Goal: Navigation & Orientation: Find specific page/section

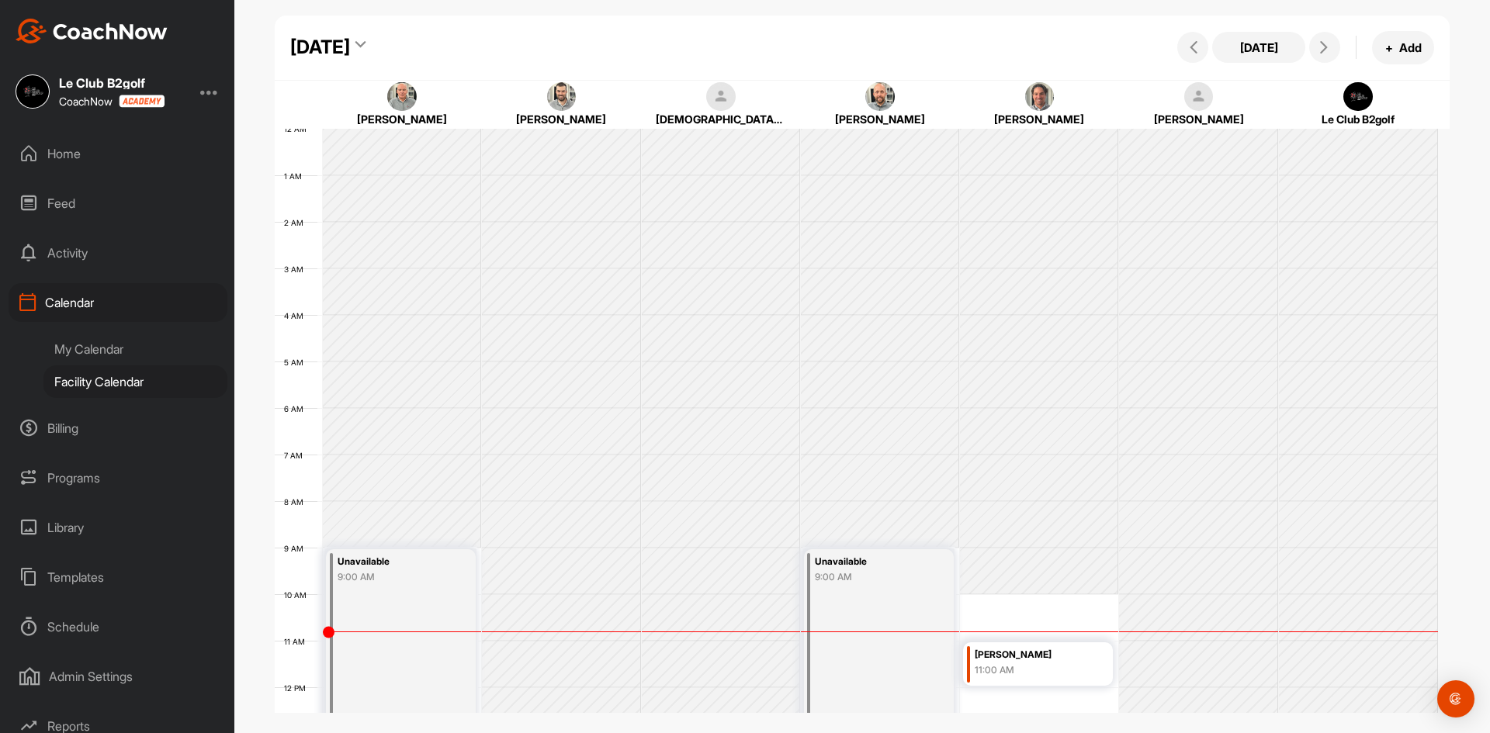
scroll to position [346, 0]
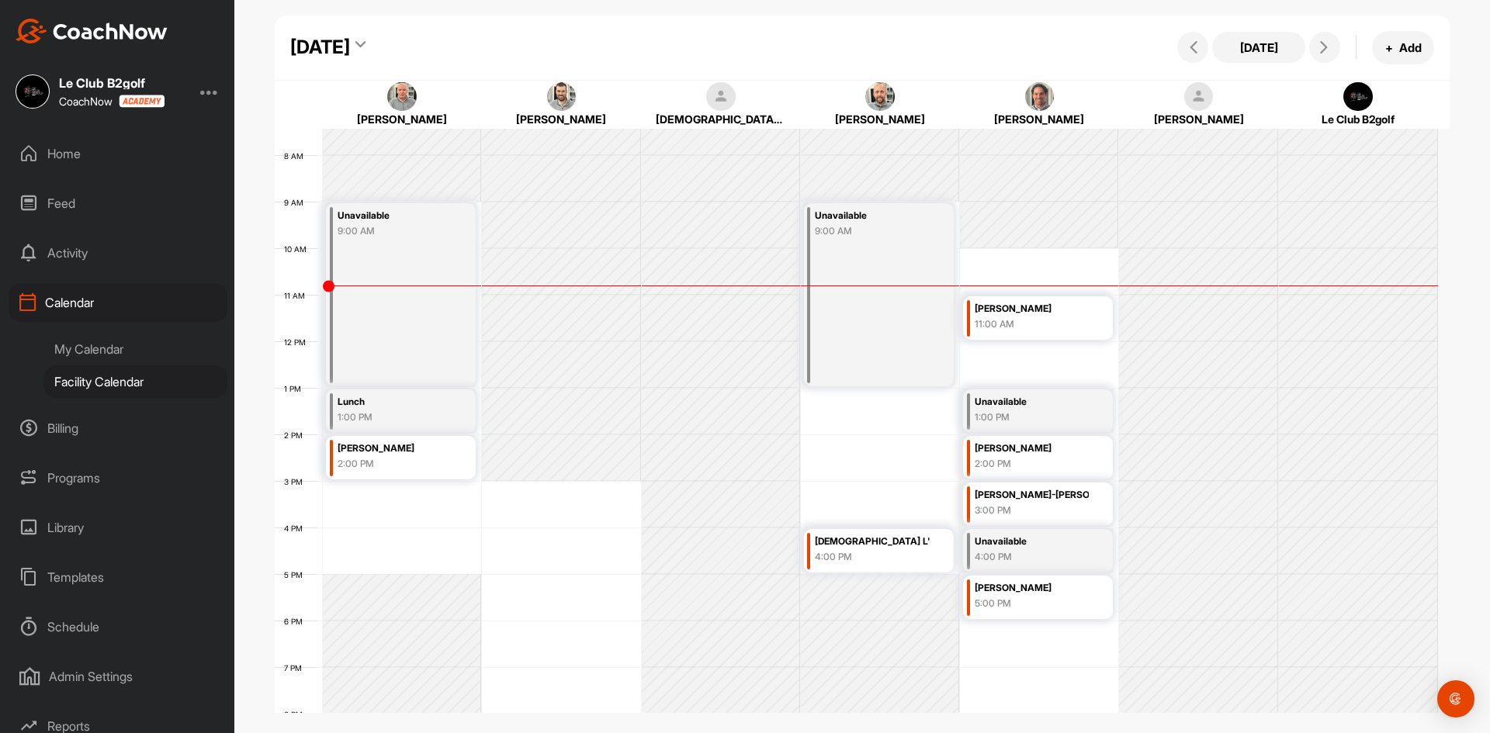
click at [79, 142] on div "Home" at bounding box center [118, 153] width 219 height 39
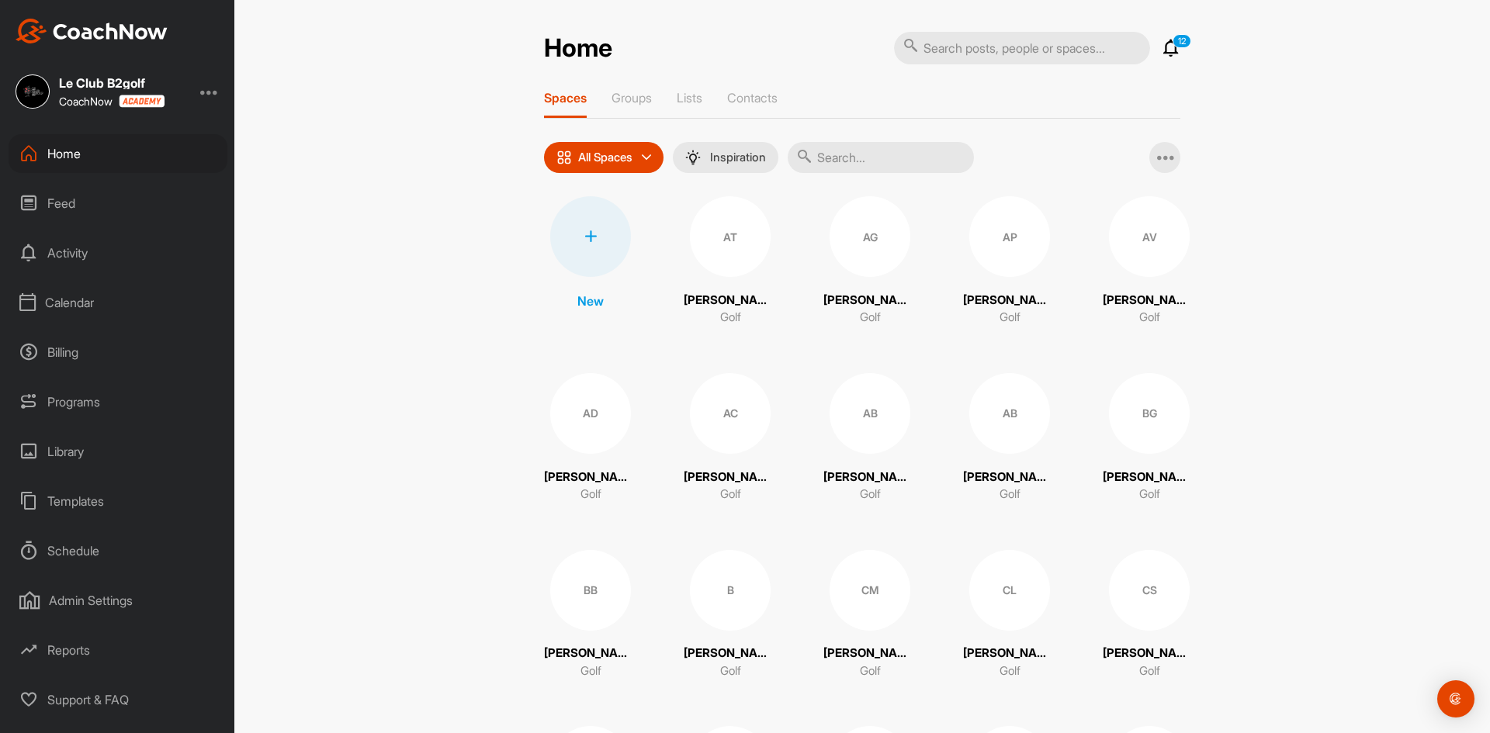
click at [847, 158] on input "text" at bounding box center [881, 157] width 186 height 31
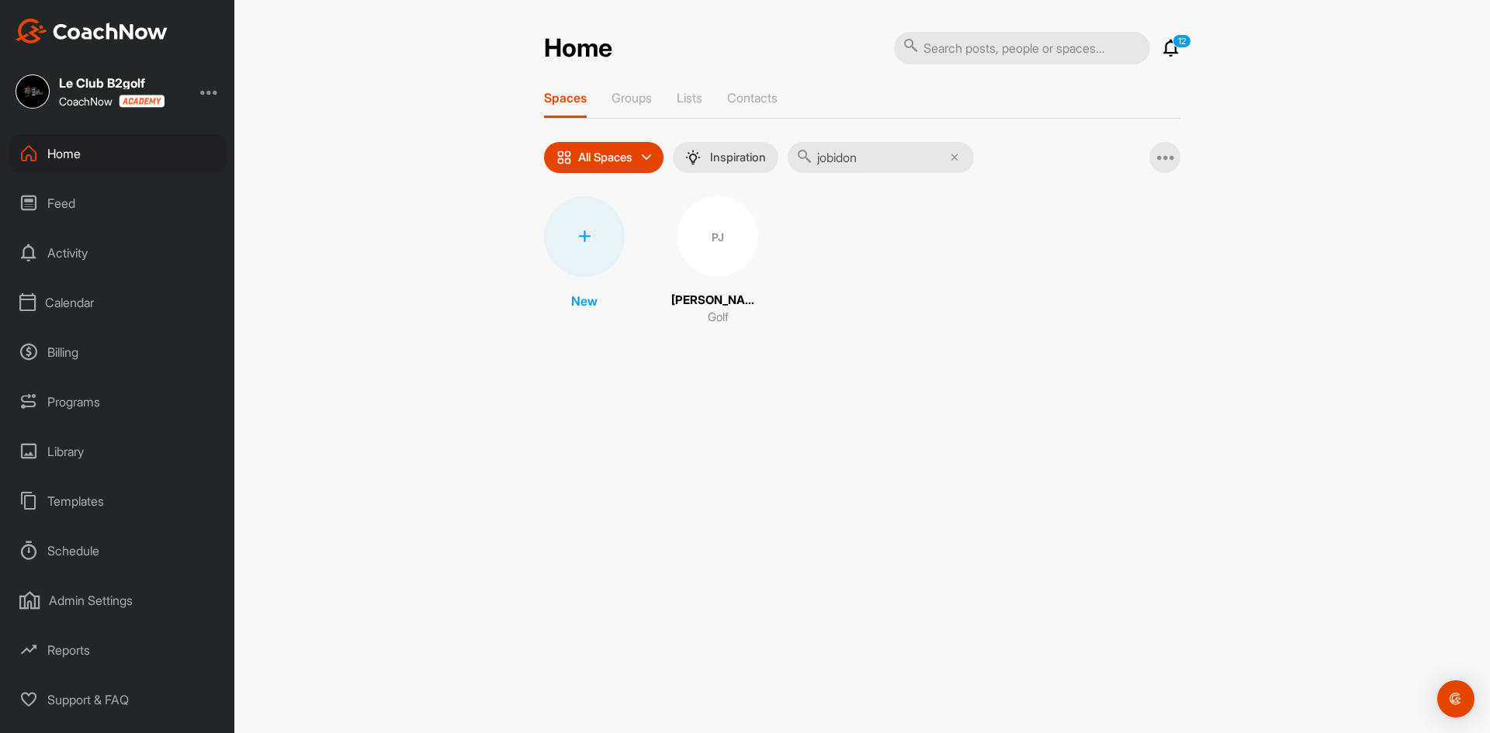
type input "jobidon"
click at [730, 251] on div "PJ" at bounding box center [718, 236] width 81 height 81
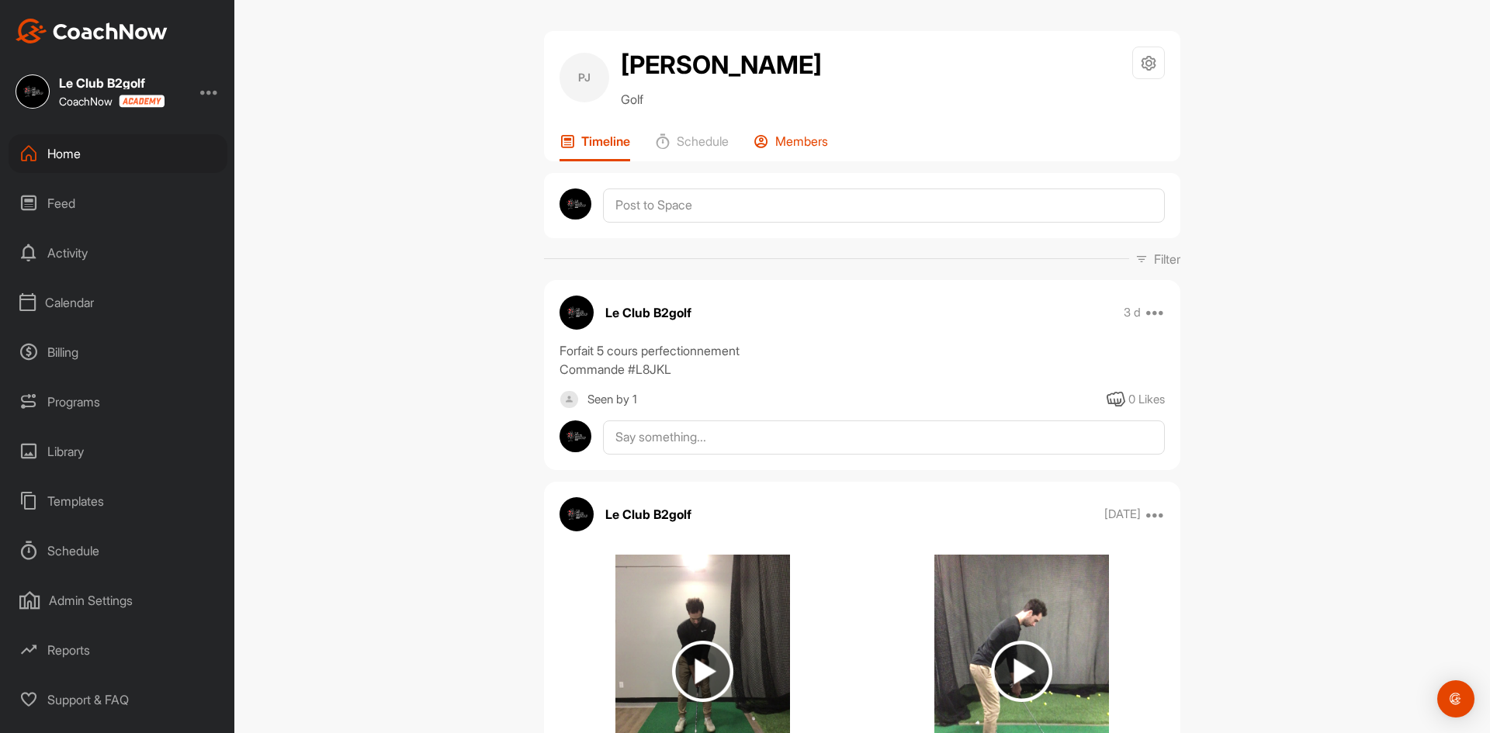
click at [787, 151] on div "Members" at bounding box center [791, 147] width 75 height 28
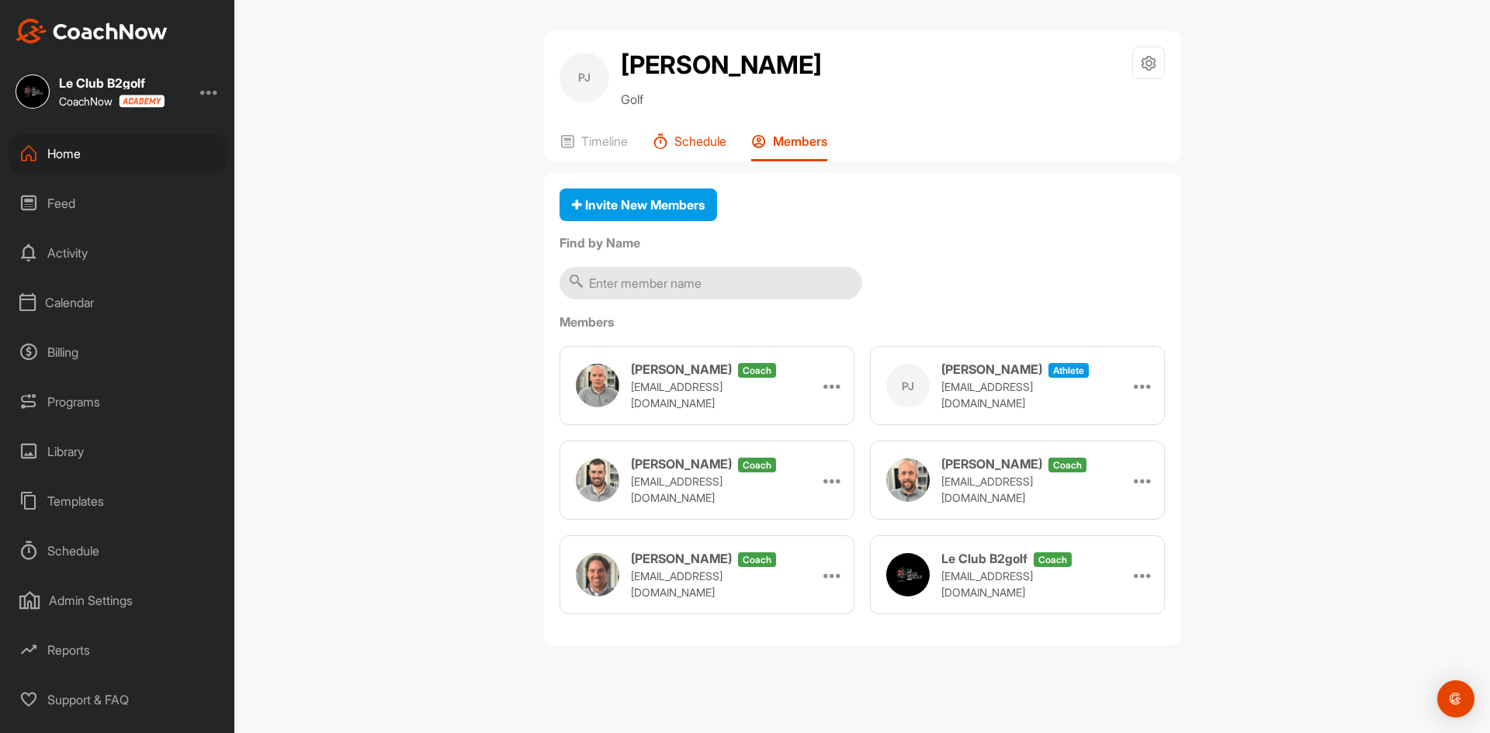
click at [695, 137] on p "Schedule" at bounding box center [700, 141] width 52 height 16
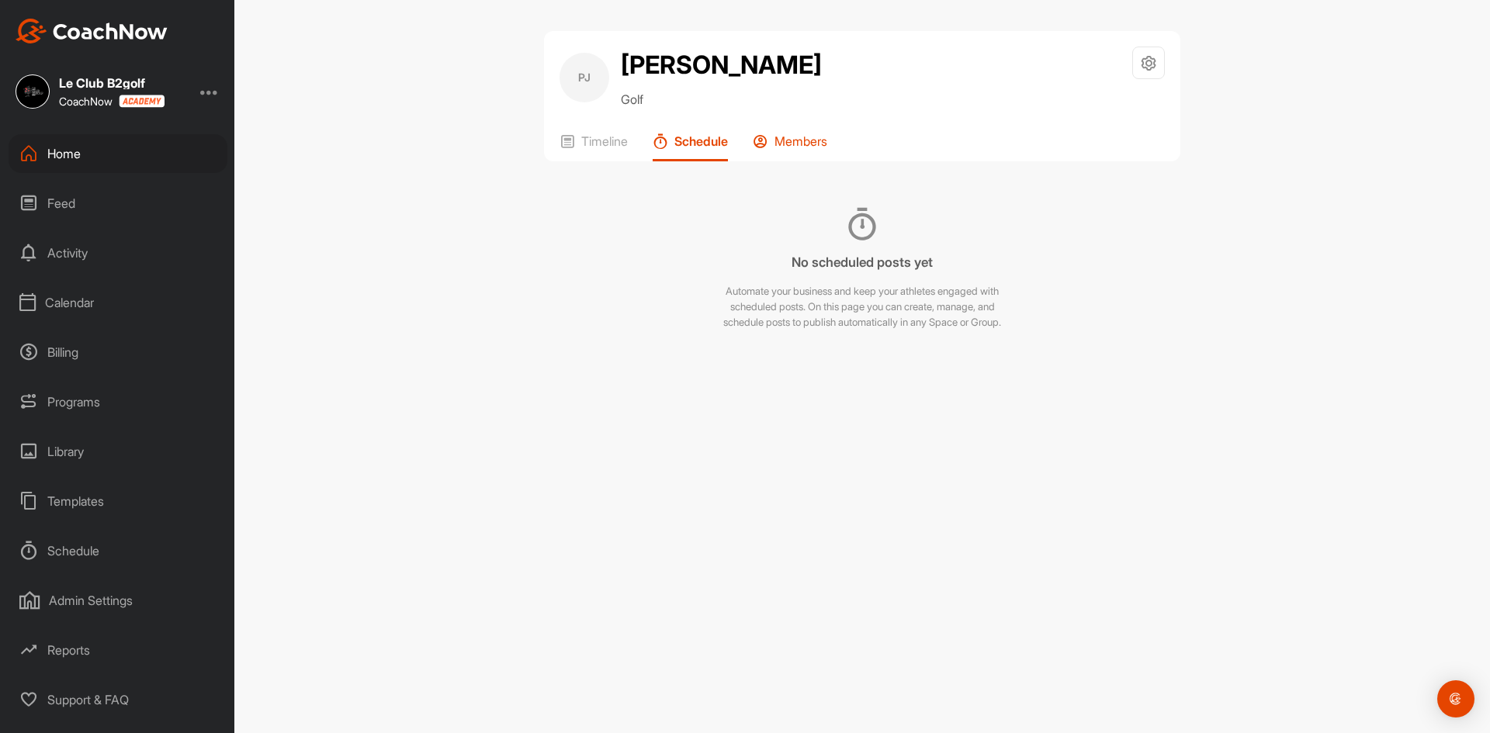
click at [785, 139] on p "Members" at bounding box center [801, 141] width 53 height 16
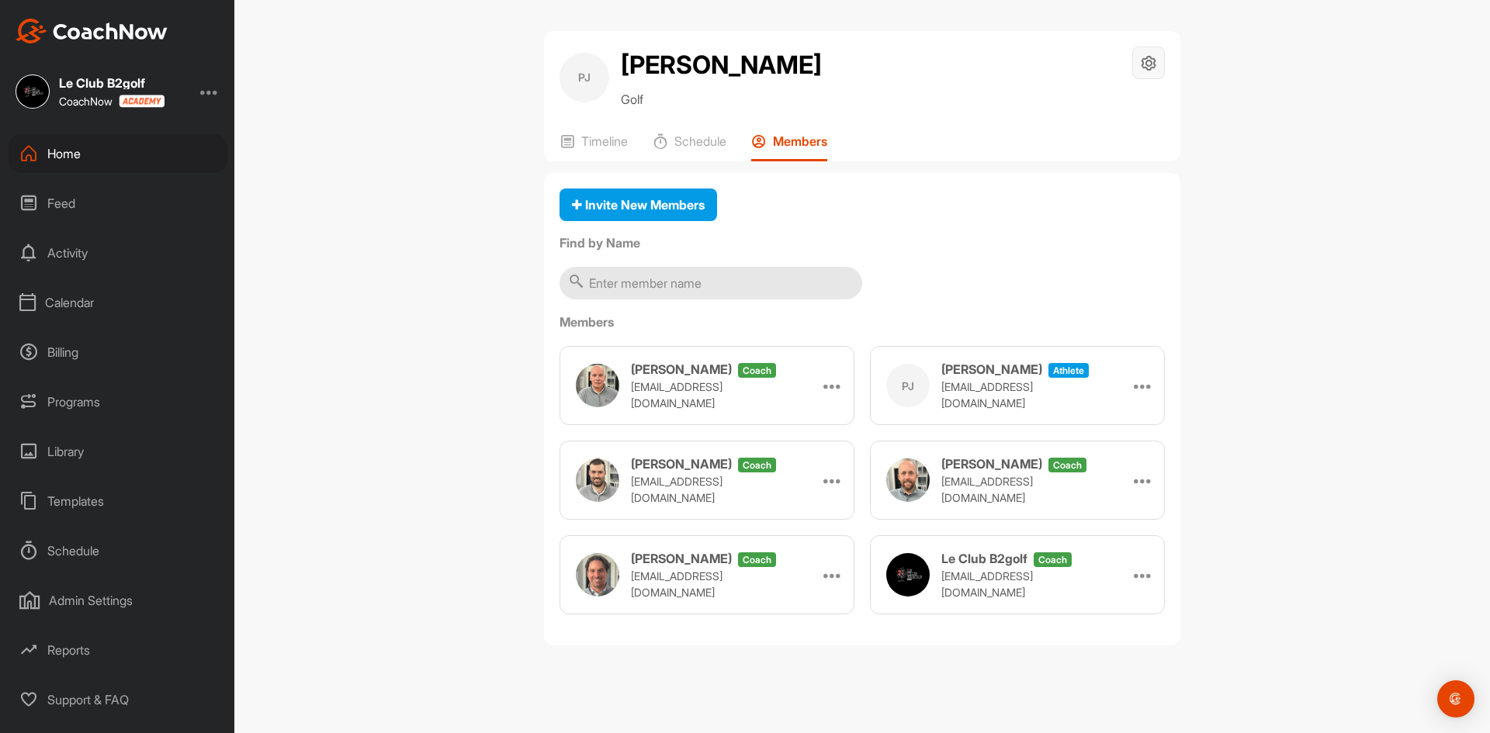
click at [1147, 71] on div at bounding box center [1148, 63] width 33 height 33
click at [887, 95] on div "[PERSON_NAME] [PERSON_NAME] Golf Space Settings Your Notifications" at bounding box center [862, 78] width 605 height 62
click at [631, 134] on div "Timeline Schedule Members" at bounding box center [862, 147] width 605 height 28
click at [586, 140] on p "Timeline" at bounding box center [604, 141] width 47 height 16
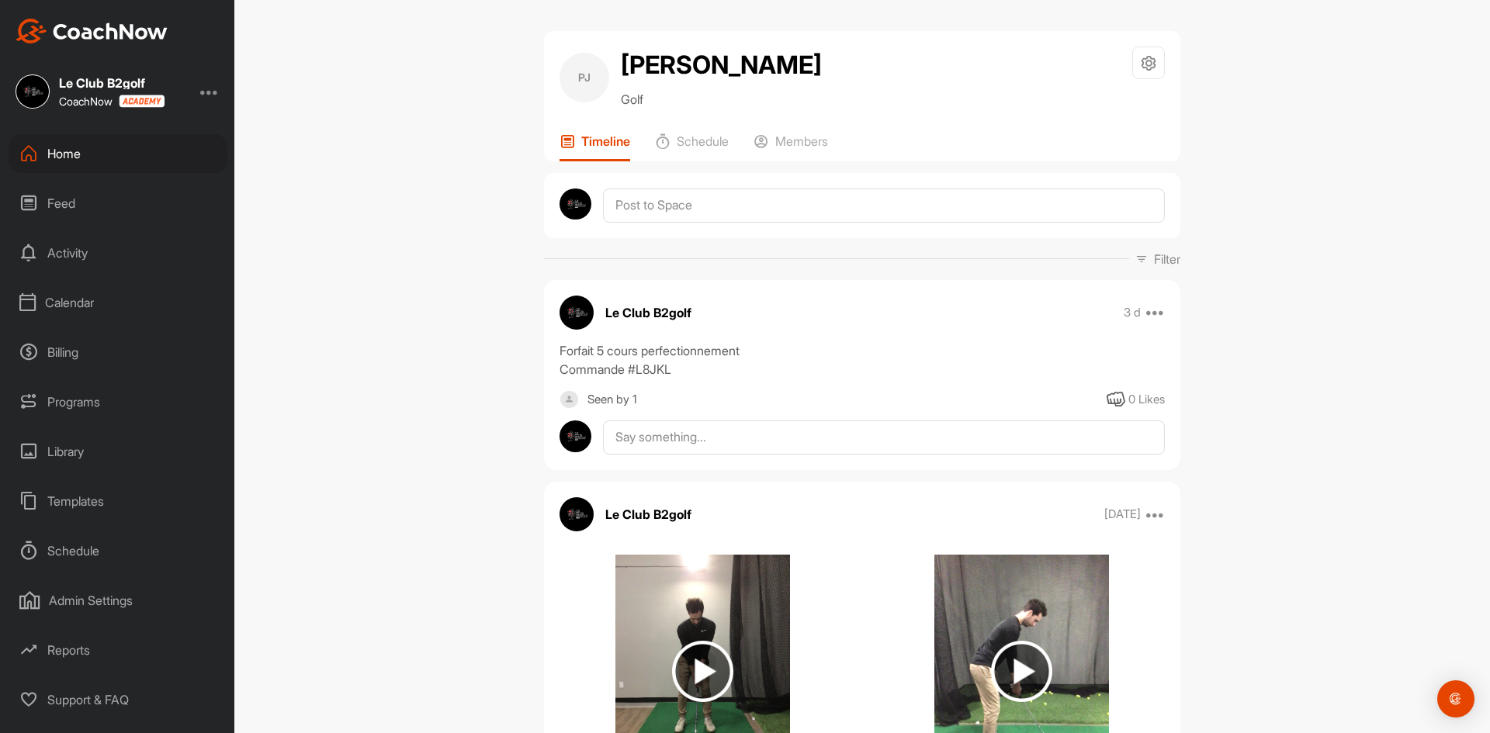
click at [631, 396] on div "Seen by 1" at bounding box center [612, 399] width 50 height 19
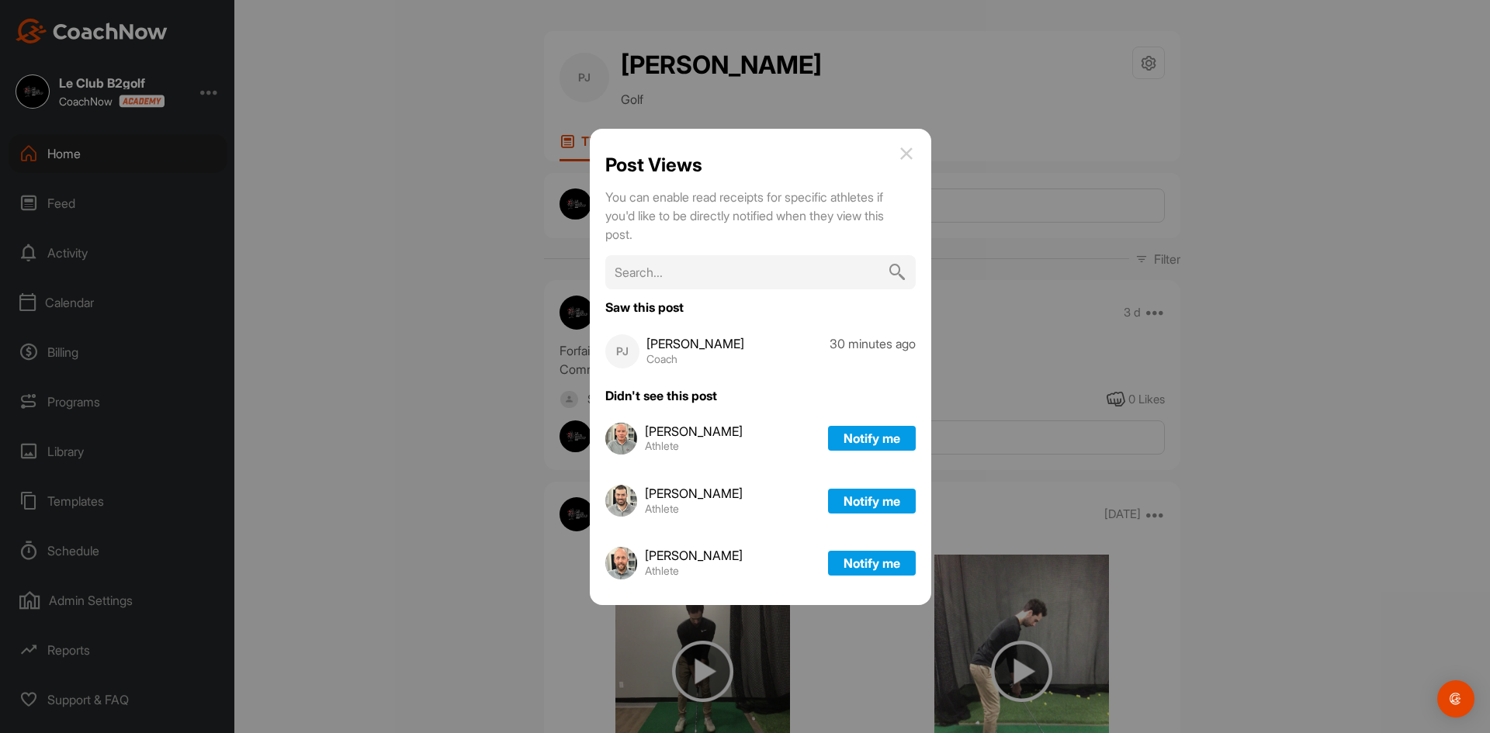
click at [910, 147] on img at bounding box center [906, 153] width 19 height 19
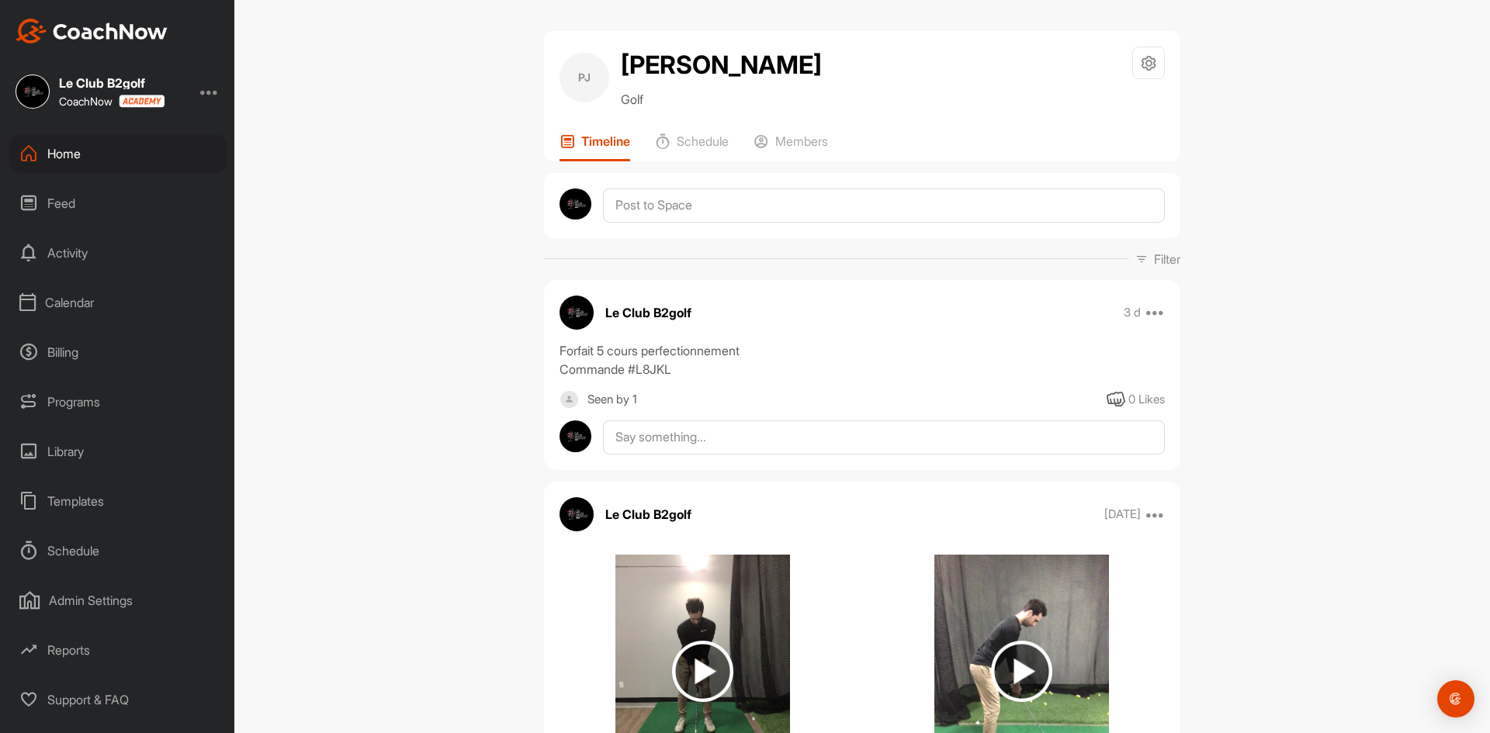
click at [43, 162] on div "Home" at bounding box center [118, 153] width 219 height 39
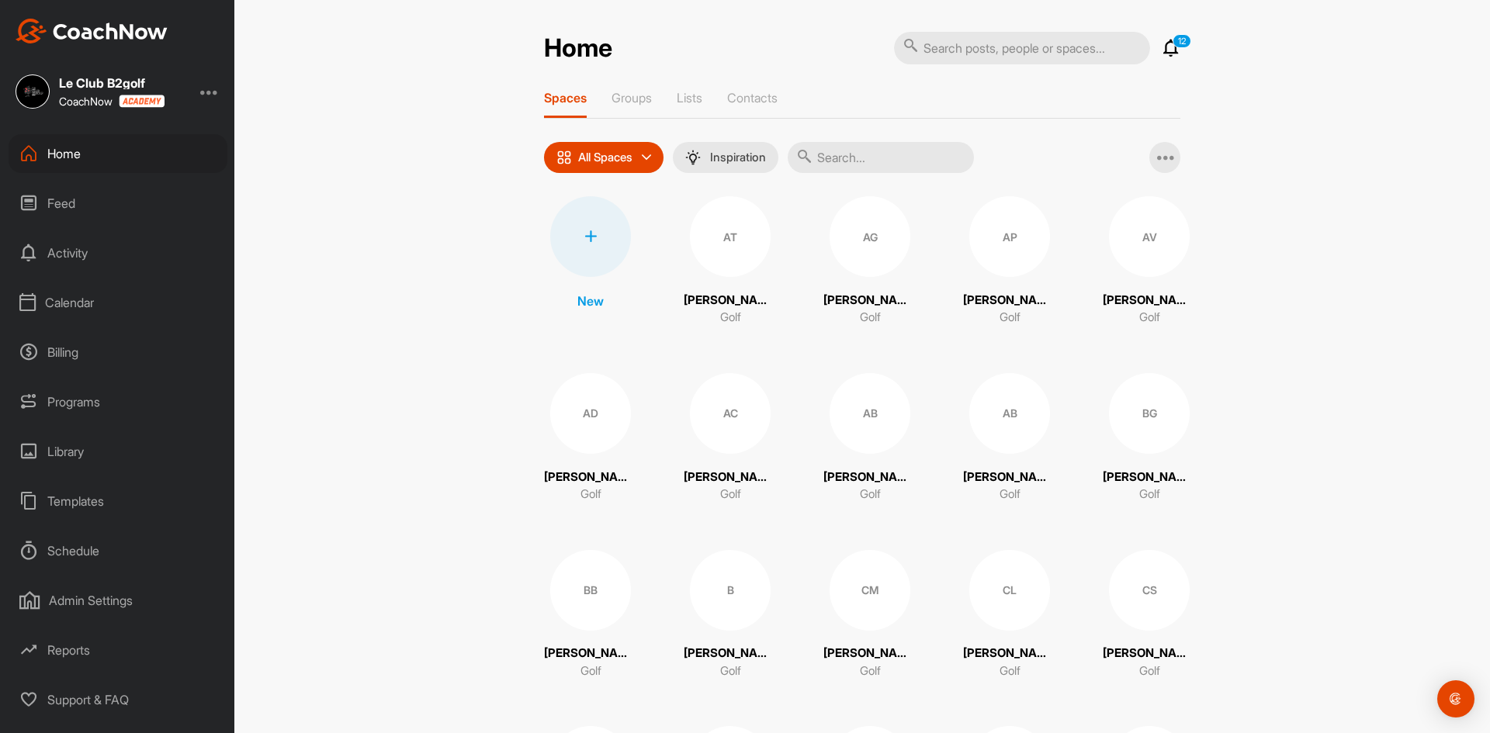
click at [85, 154] on div "Home" at bounding box center [118, 153] width 219 height 39
click at [89, 298] on div "Calendar" at bounding box center [118, 302] width 219 height 39
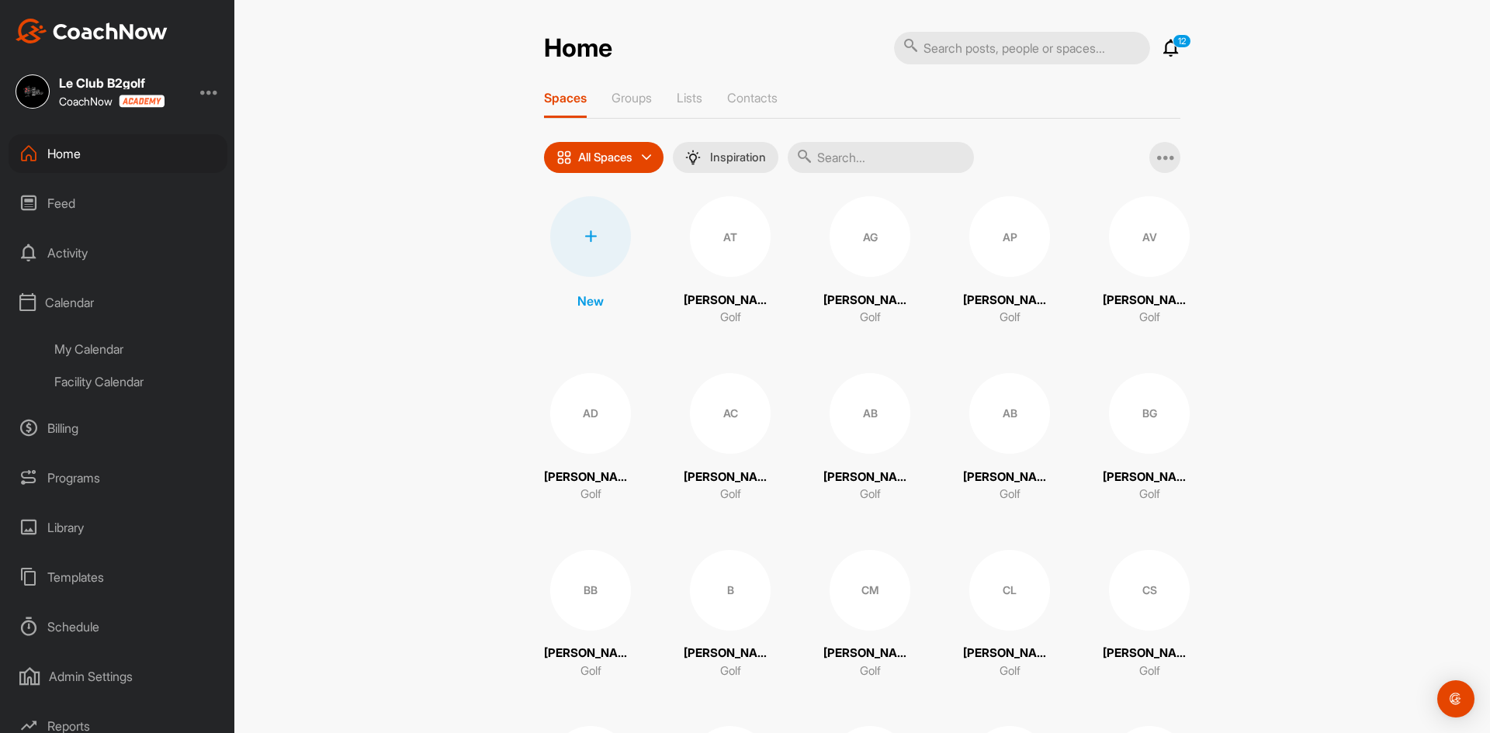
click at [95, 377] on div "Facility Calendar" at bounding box center [135, 382] width 184 height 33
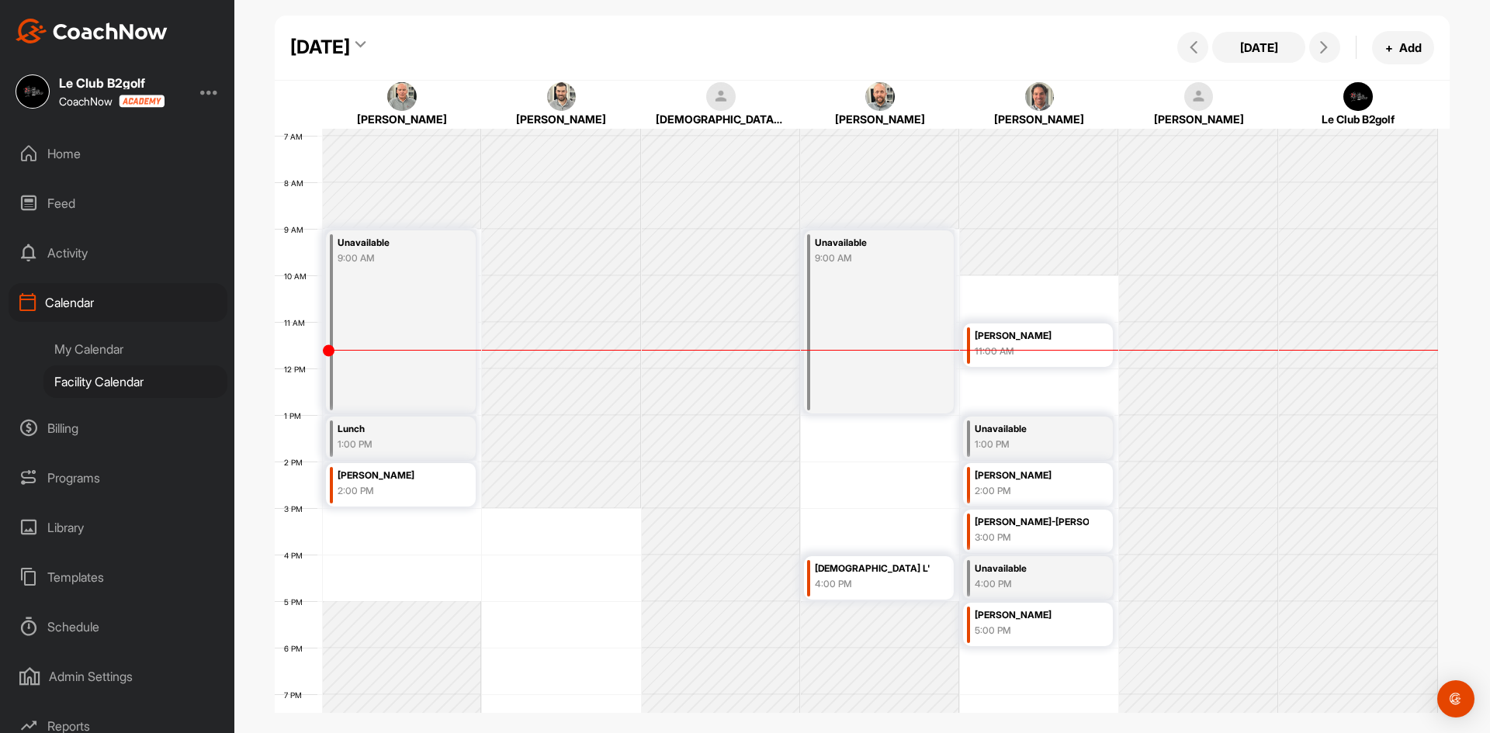
scroll to position [346, 0]
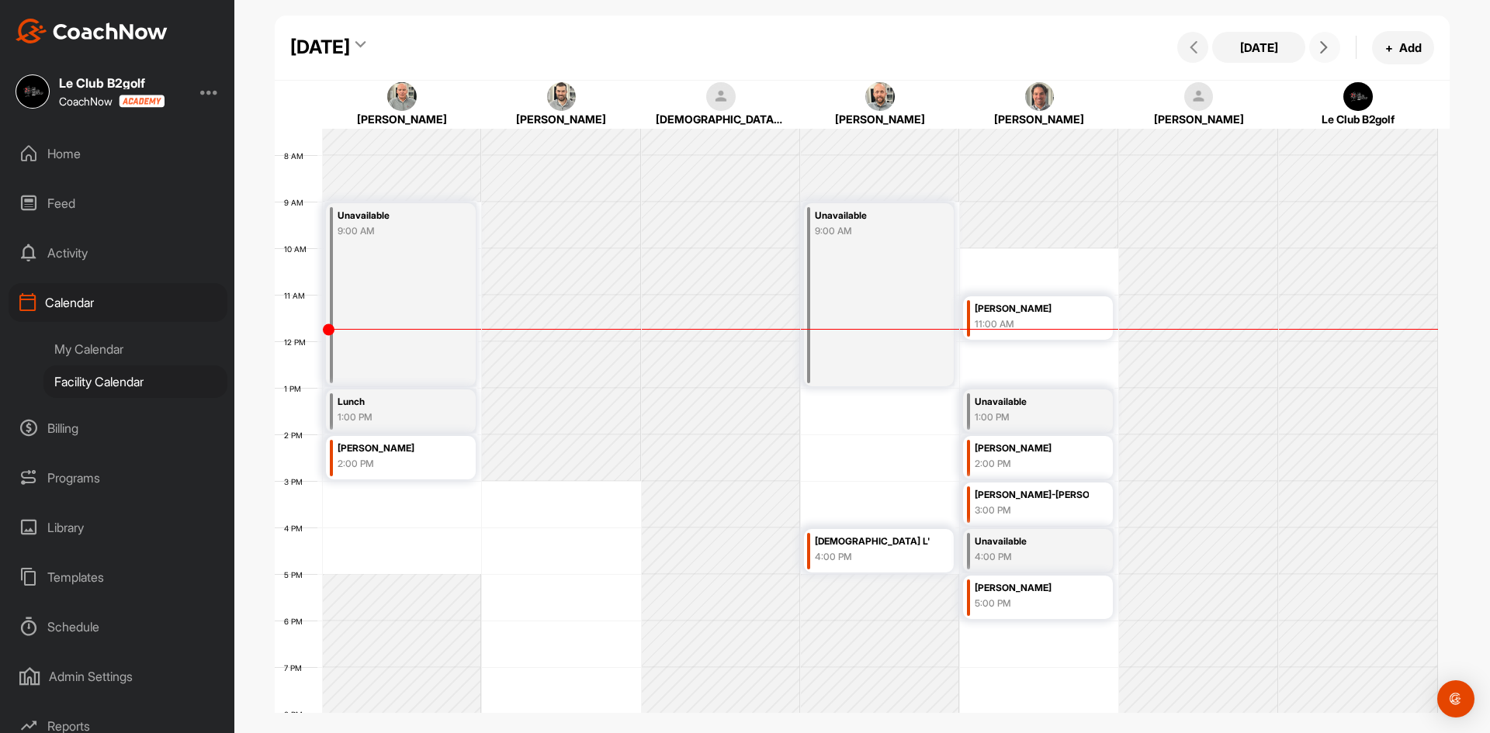
click at [1318, 61] on button at bounding box center [1324, 47] width 31 height 31
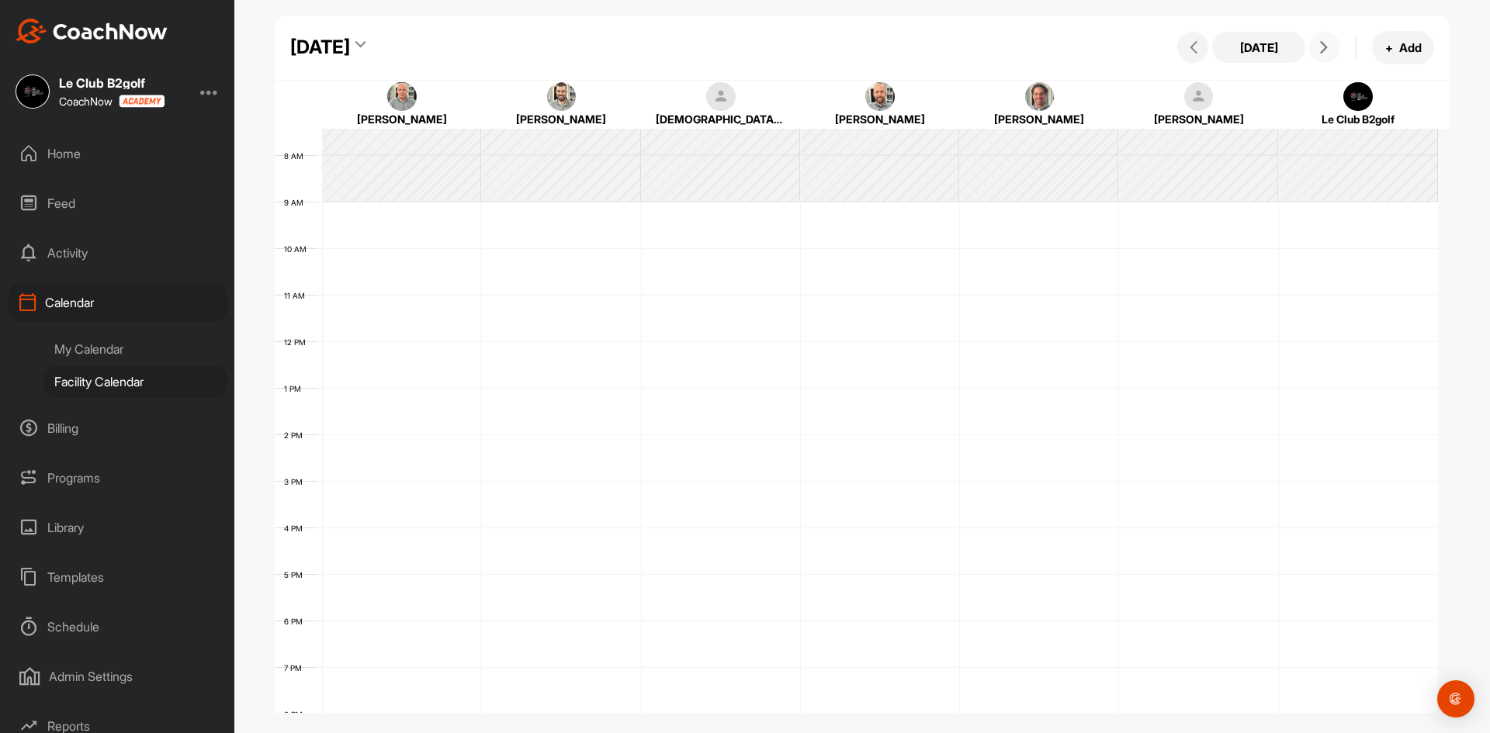
scroll to position [269, 0]
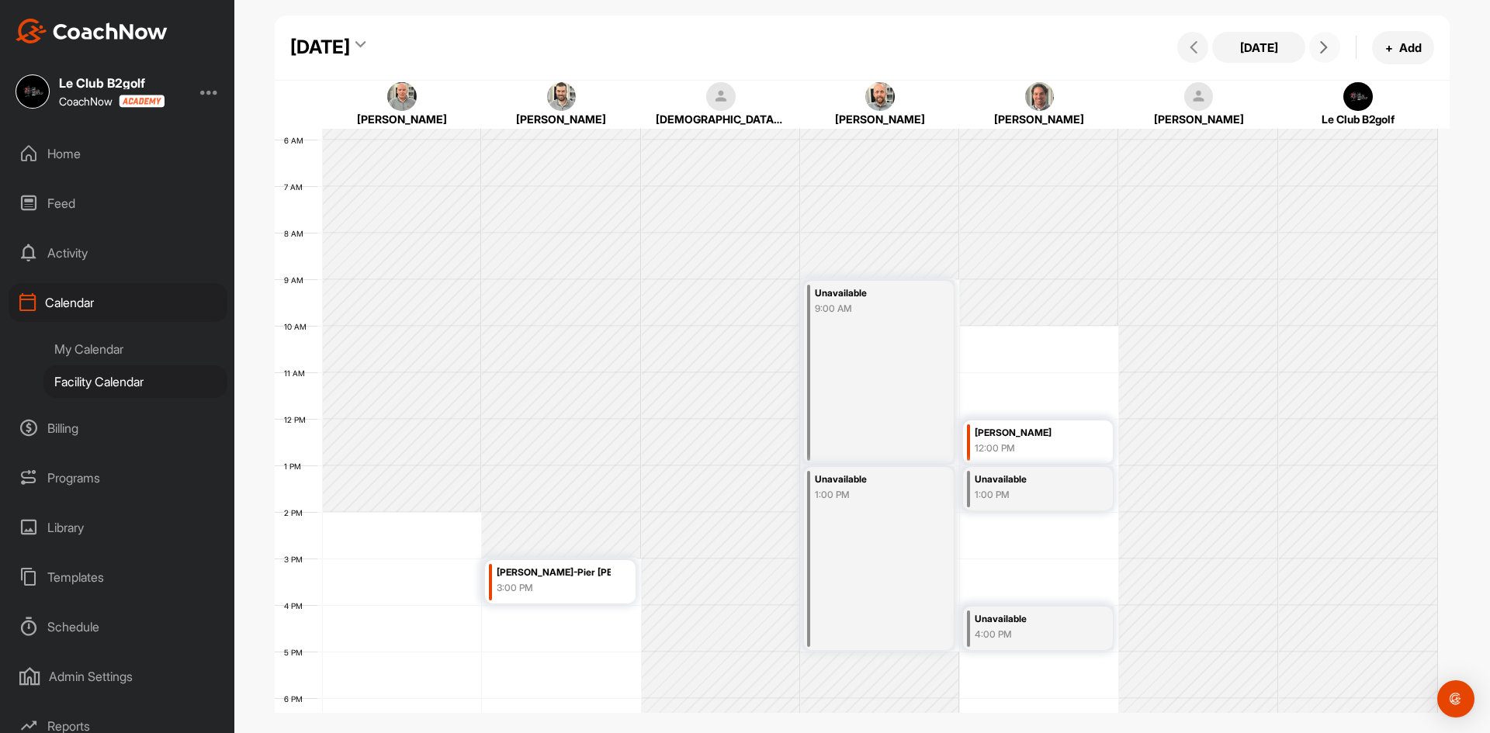
click at [1322, 55] on button at bounding box center [1324, 47] width 31 height 31
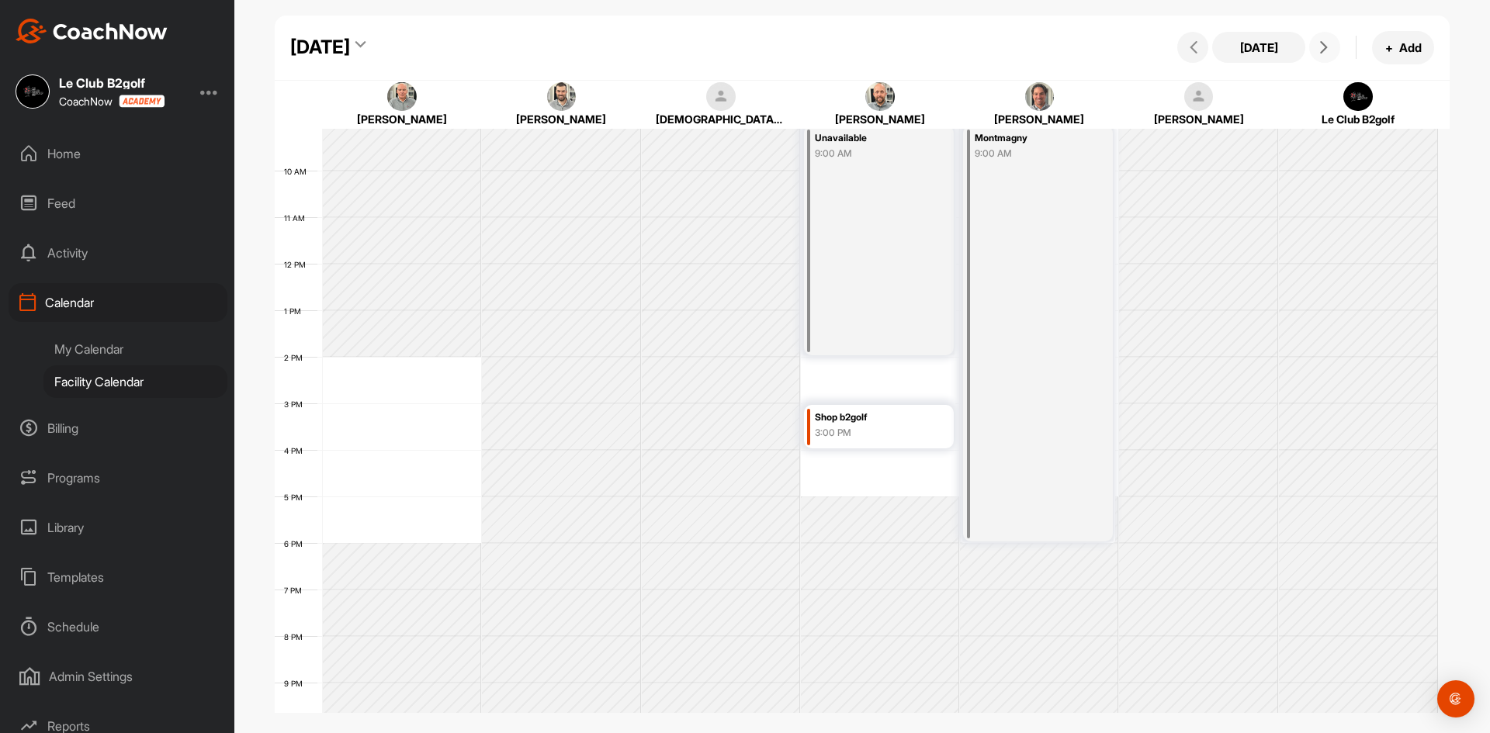
click at [1315, 42] on button at bounding box center [1324, 47] width 31 height 31
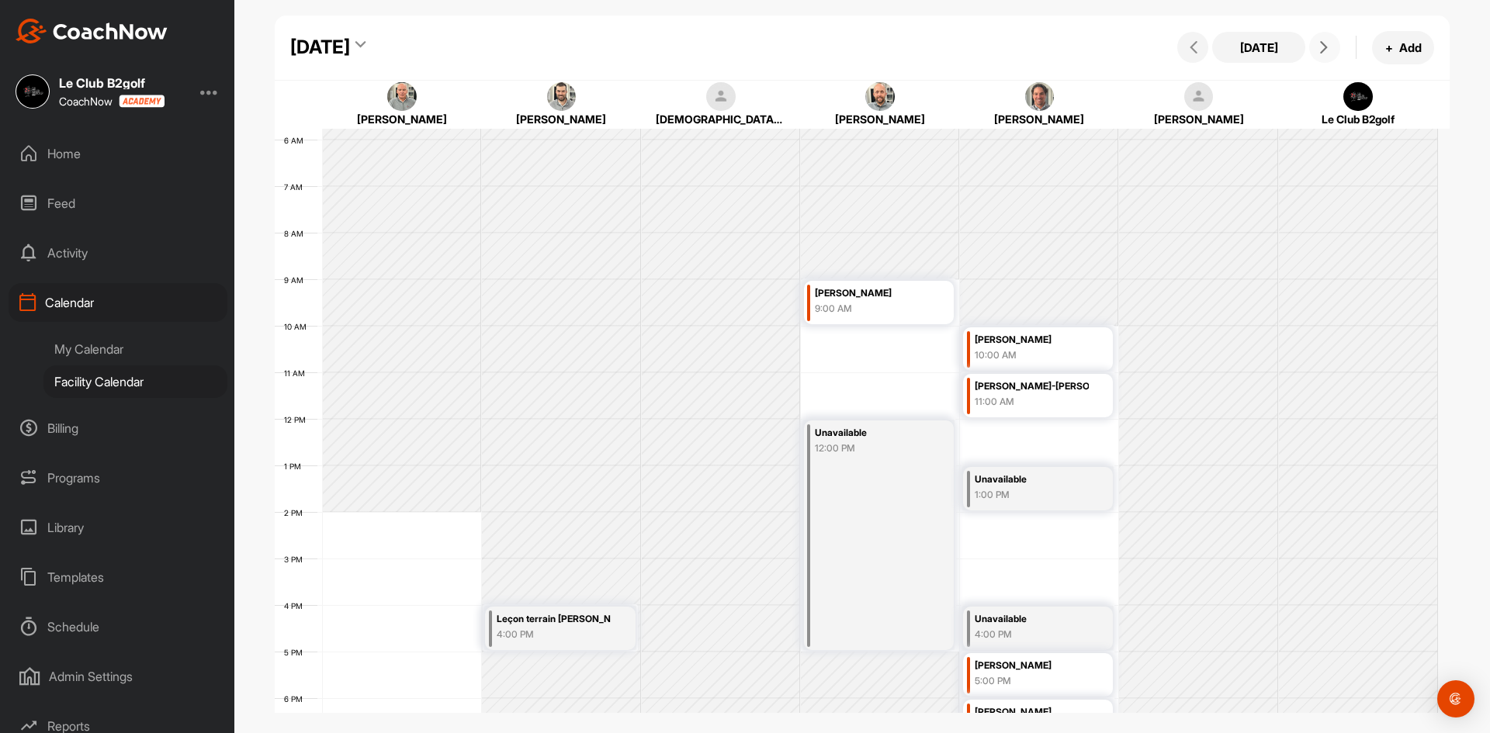
click at [1323, 43] on icon at bounding box center [1324, 47] width 12 height 12
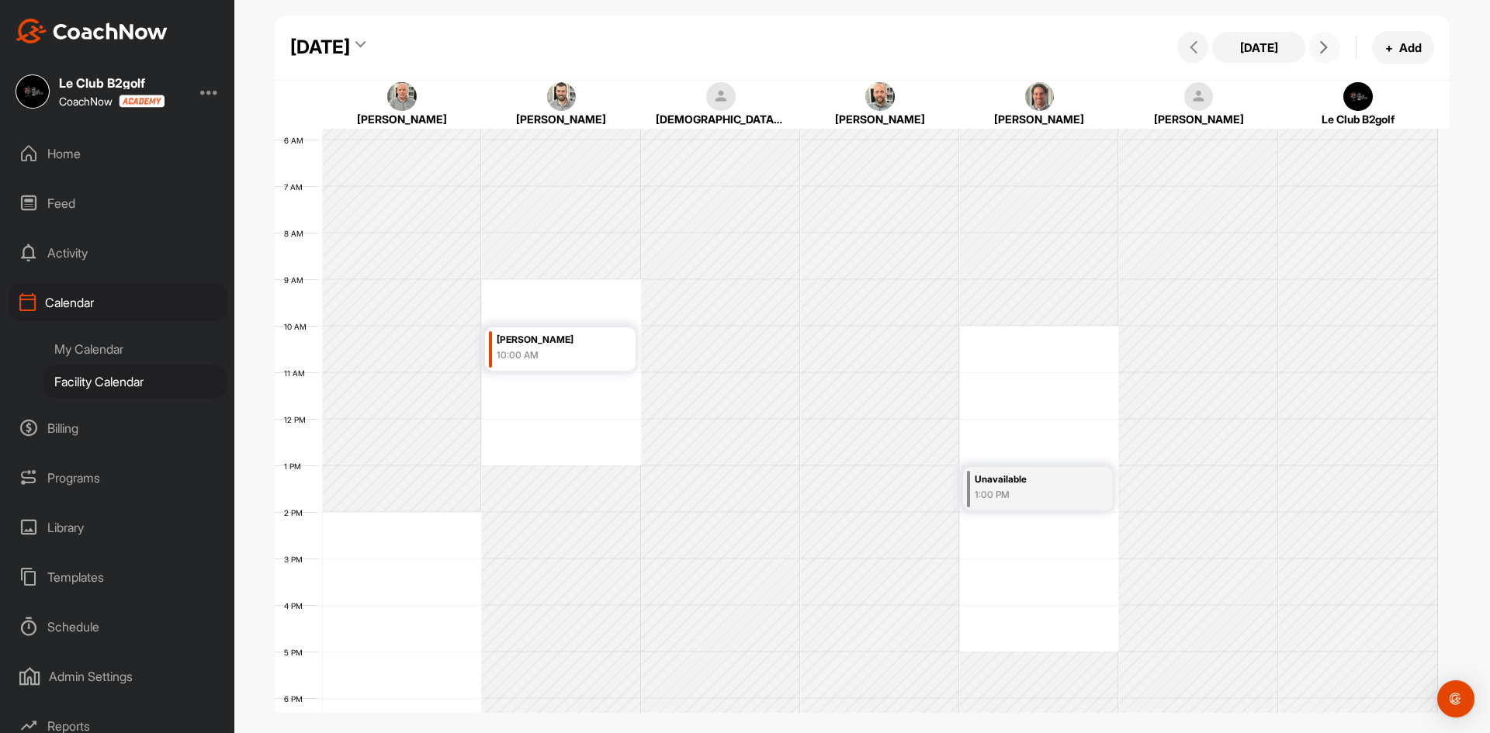
click at [1322, 43] on icon at bounding box center [1324, 47] width 12 height 12
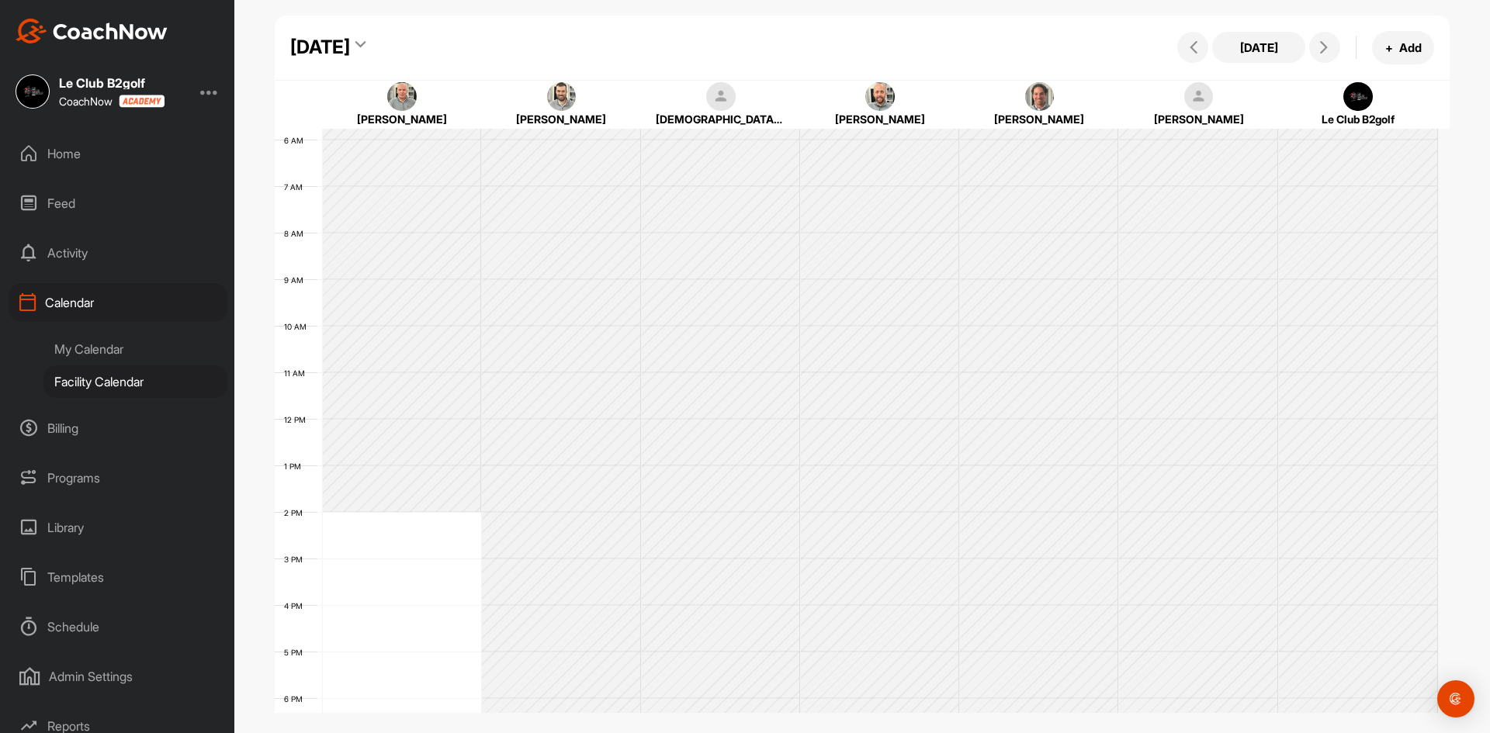
click at [80, 145] on div "Home" at bounding box center [118, 153] width 219 height 39
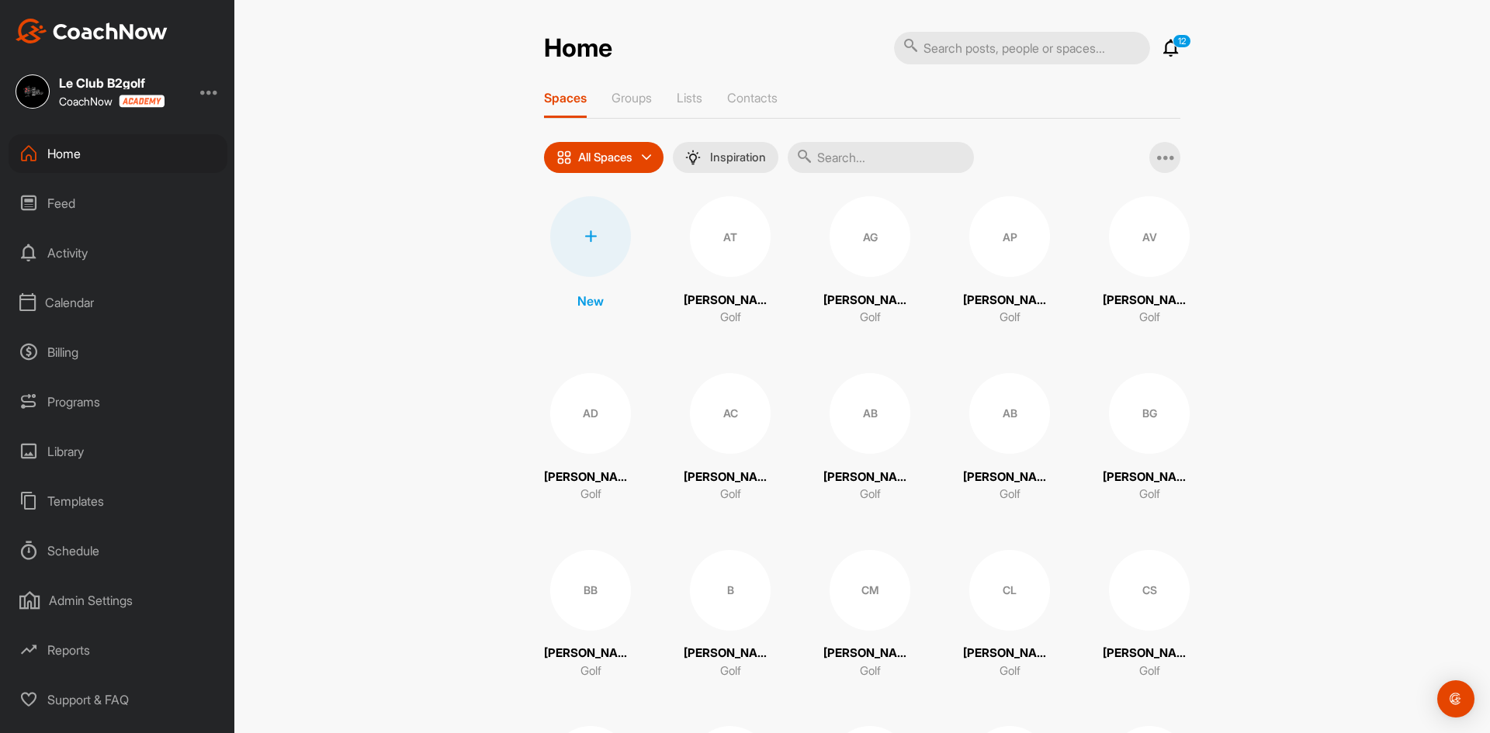
click at [1170, 53] on icon at bounding box center [1171, 48] width 19 height 19
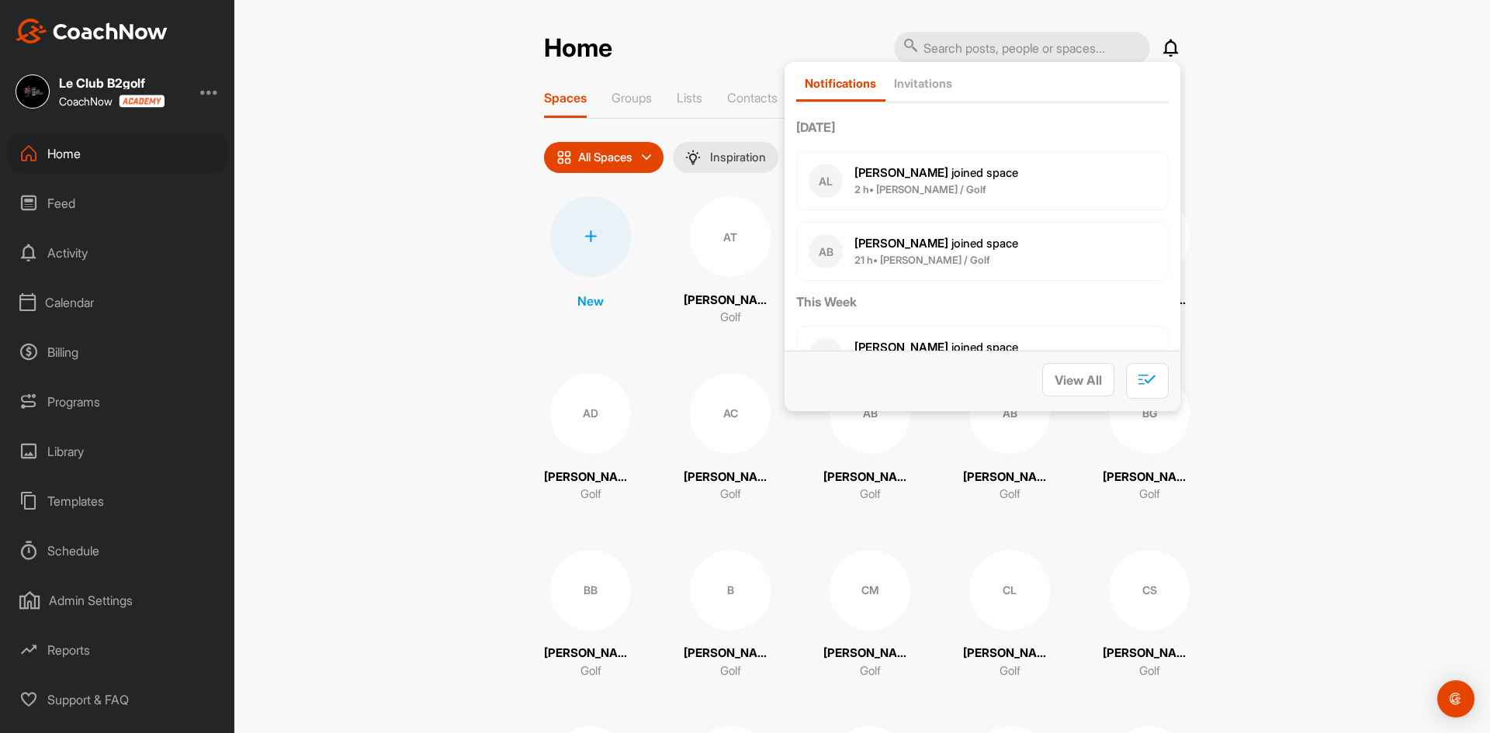
click at [1170, 46] on icon at bounding box center [1171, 48] width 19 height 19
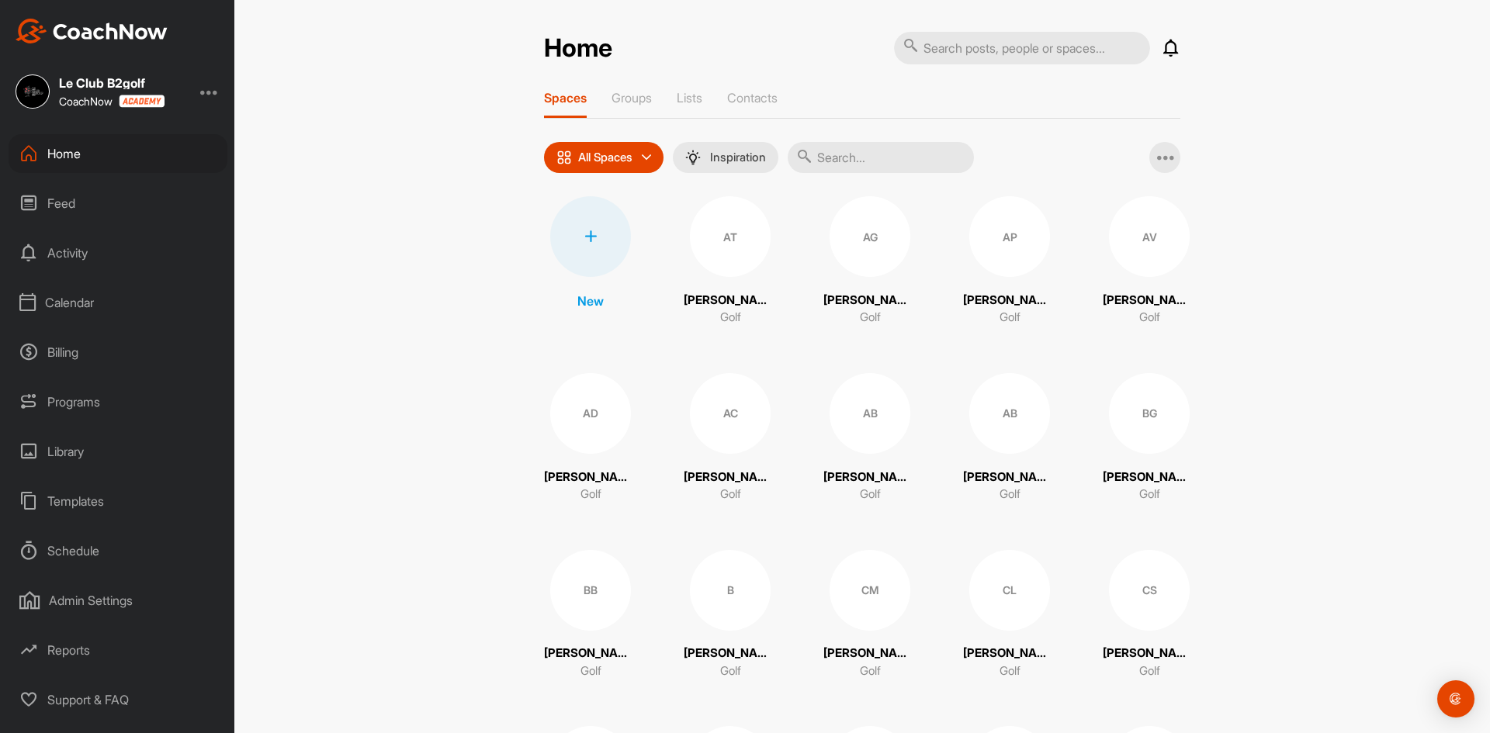
click at [1170, 46] on icon at bounding box center [1171, 48] width 19 height 19
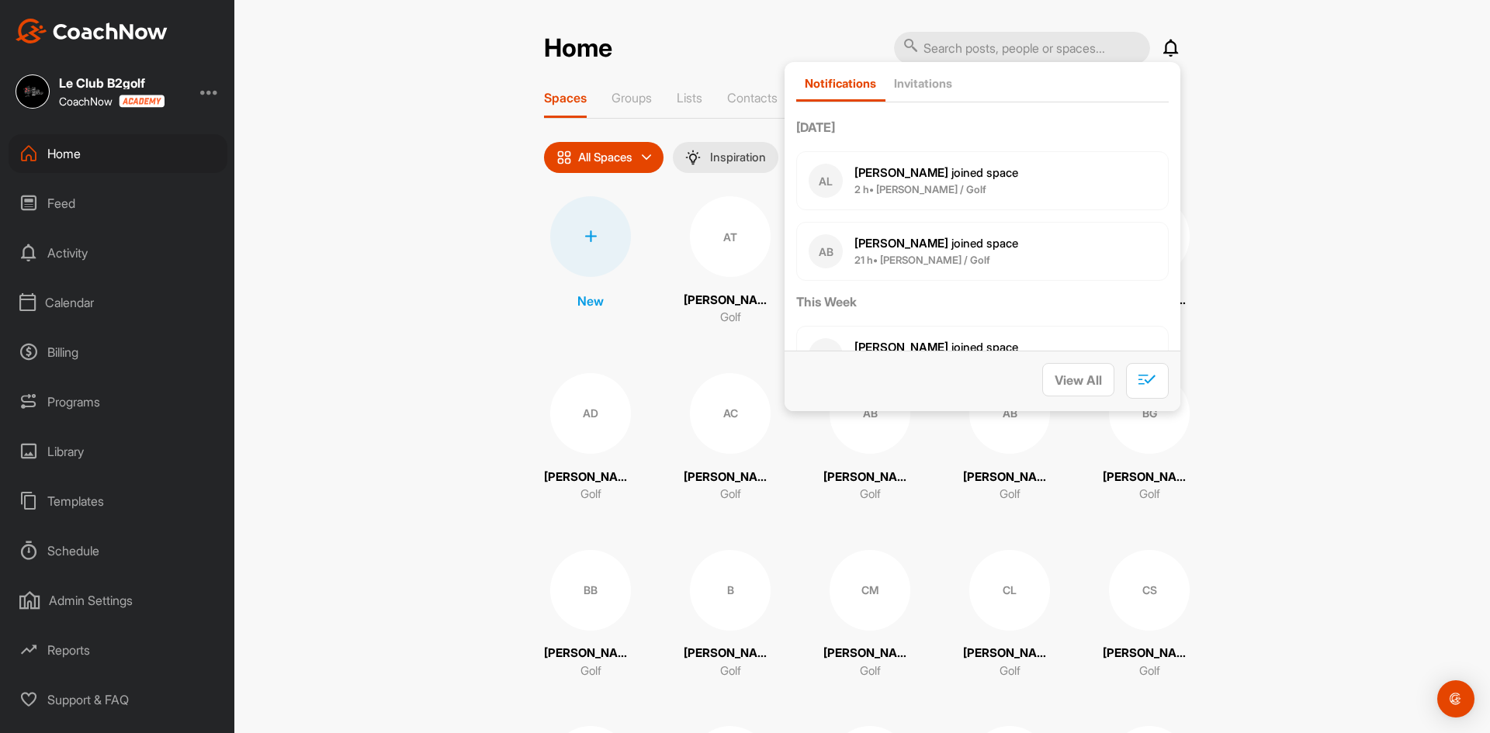
click at [1211, 61] on div "Home Notifications Invitations [DATE] AL [PERSON_NAME] joined space 2 h • [PERS…" at bounding box center [862, 366] width 1256 height 733
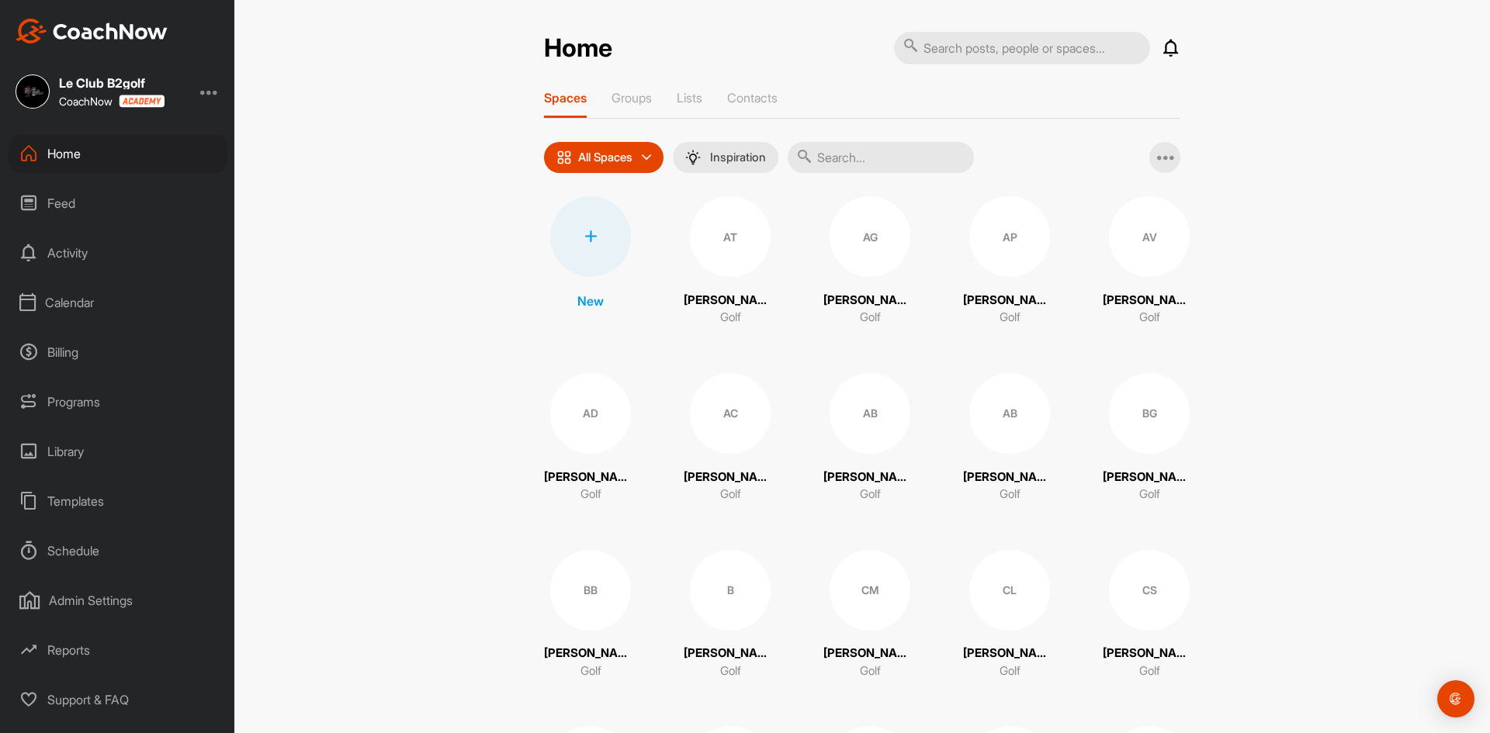
click at [65, 308] on div "Calendar" at bounding box center [118, 302] width 219 height 39
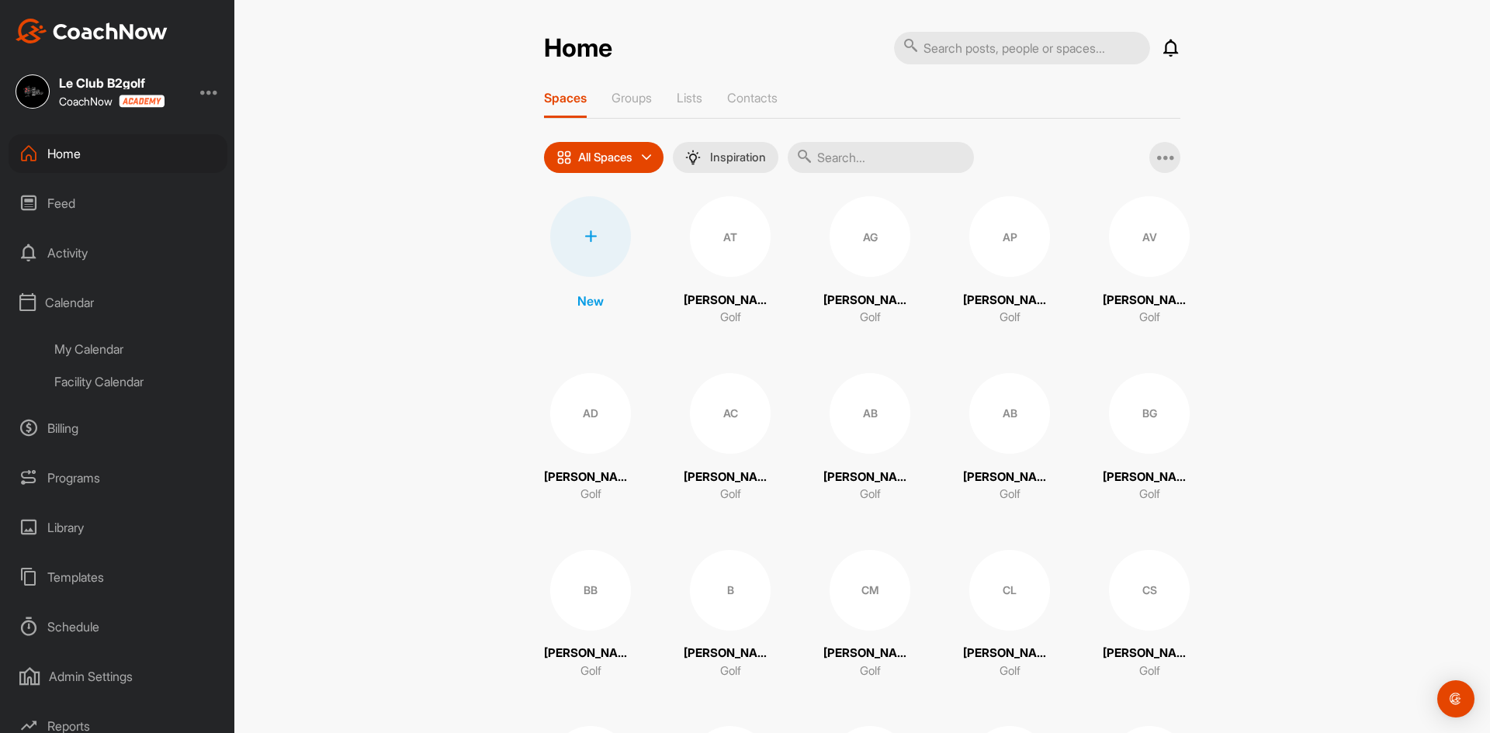
click at [84, 380] on div "Facility Calendar" at bounding box center [135, 382] width 184 height 33
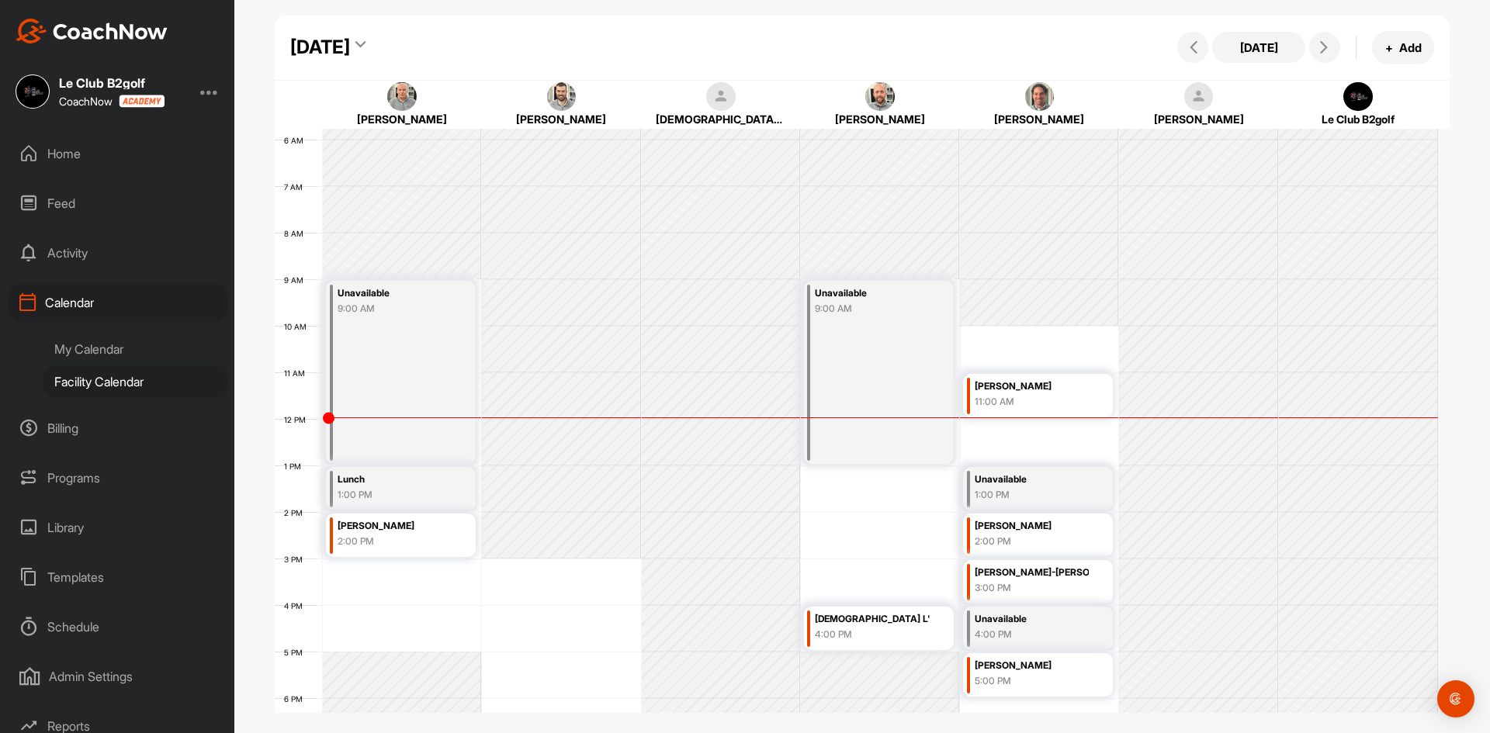
scroll to position [501, 0]
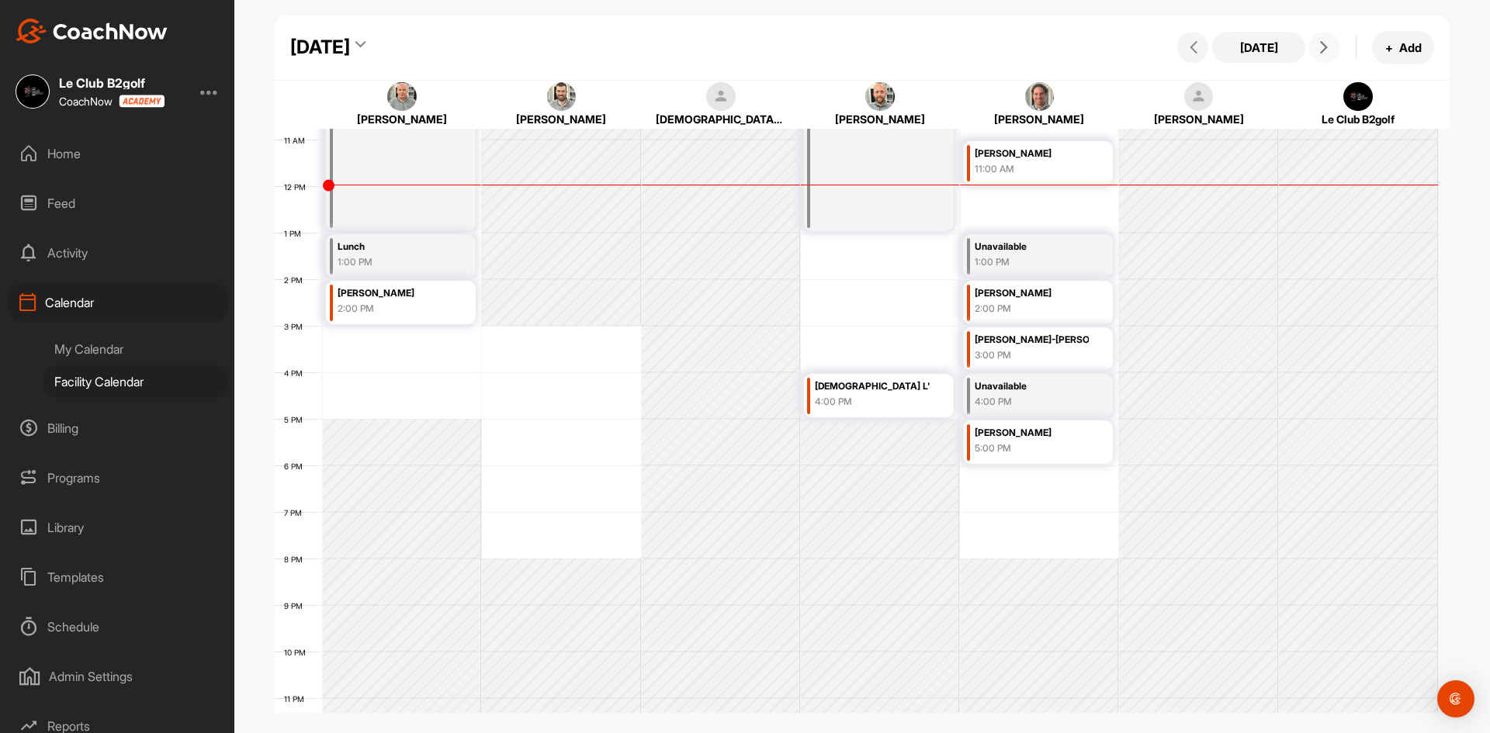
click at [1326, 53] on icon at bounding box center [1324, 47] width 12 height 12
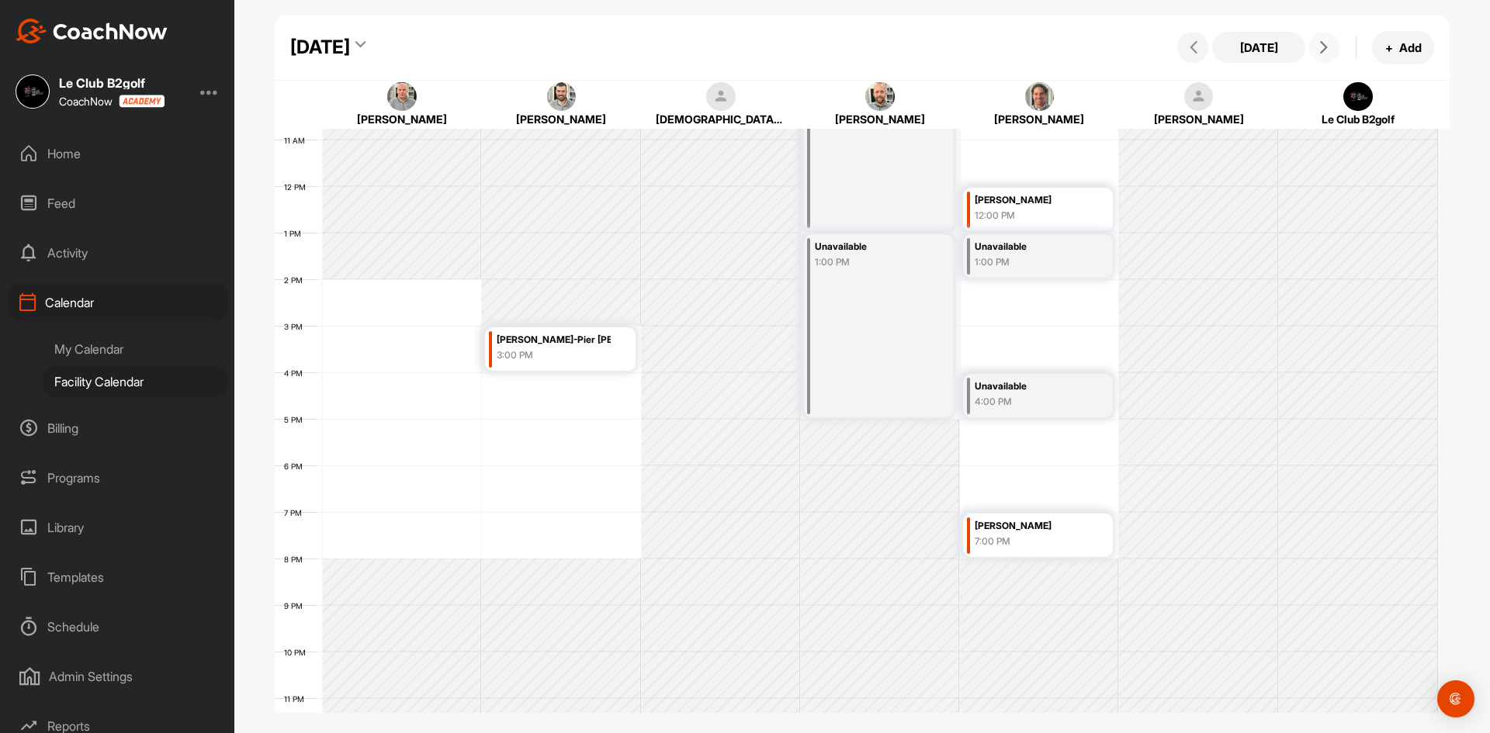
click at [1336, 43] on button at bounding box center [1324, 47] width 31 height 31
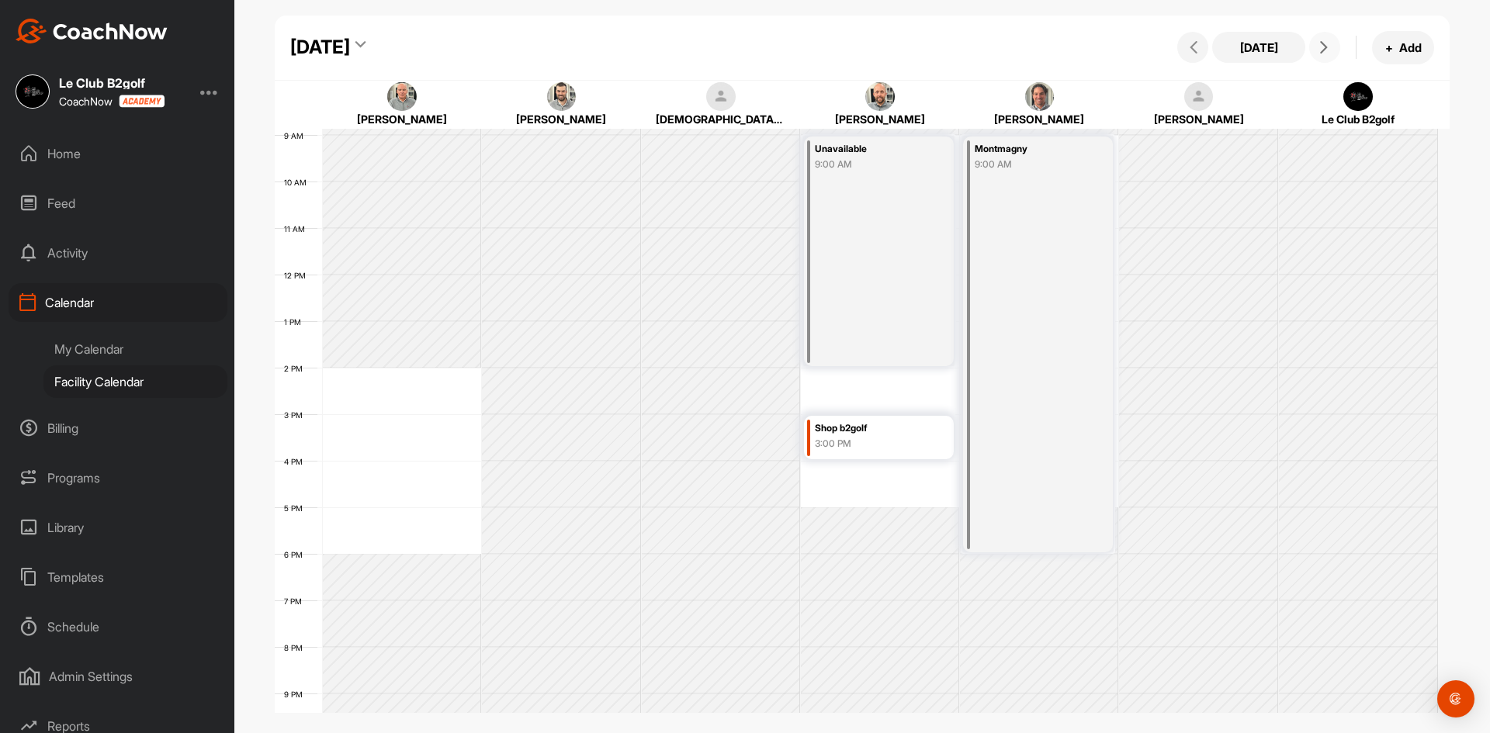
scroll to position [424, 0]
click at [1329, 54] on button at bounding box center [1324, 47] width 31 height 31
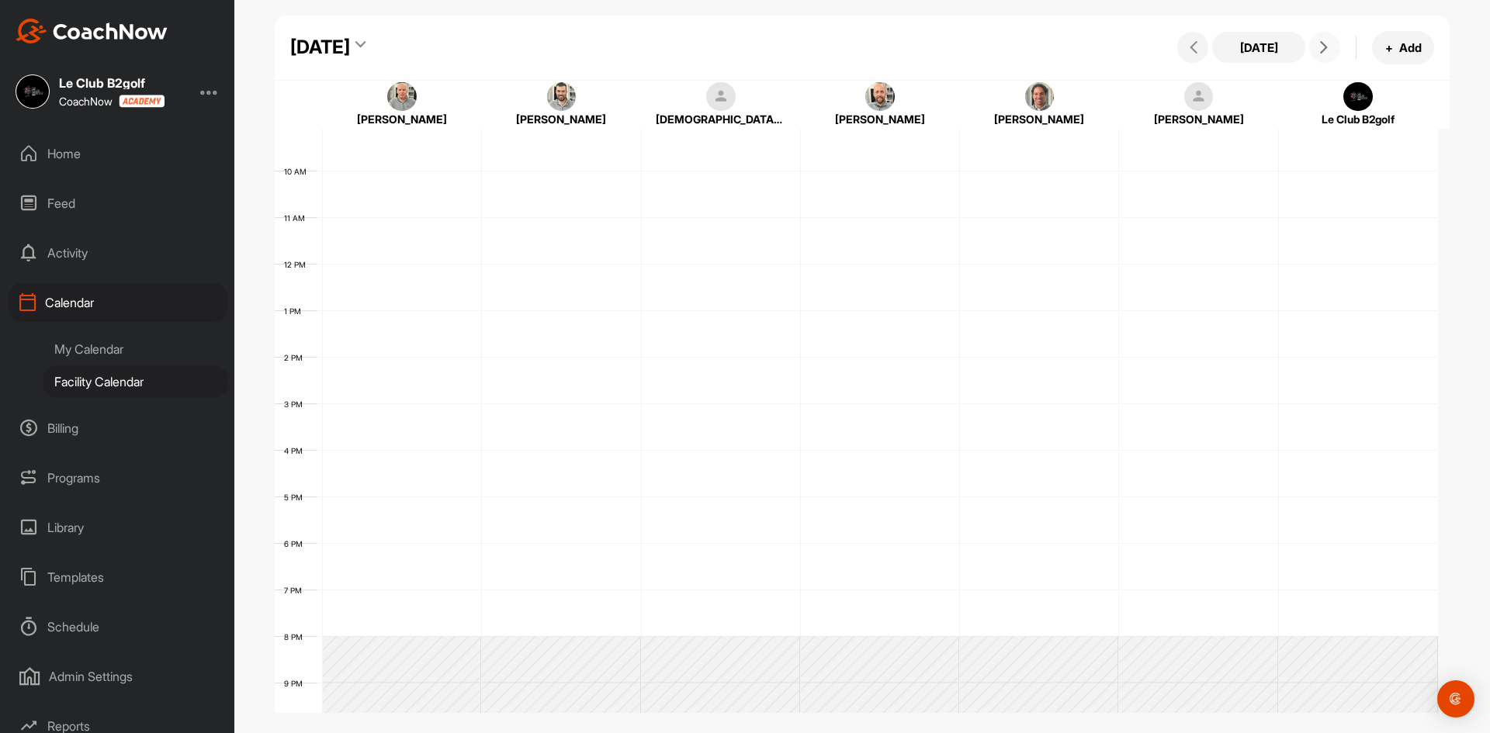
scroll to position [269, 0]
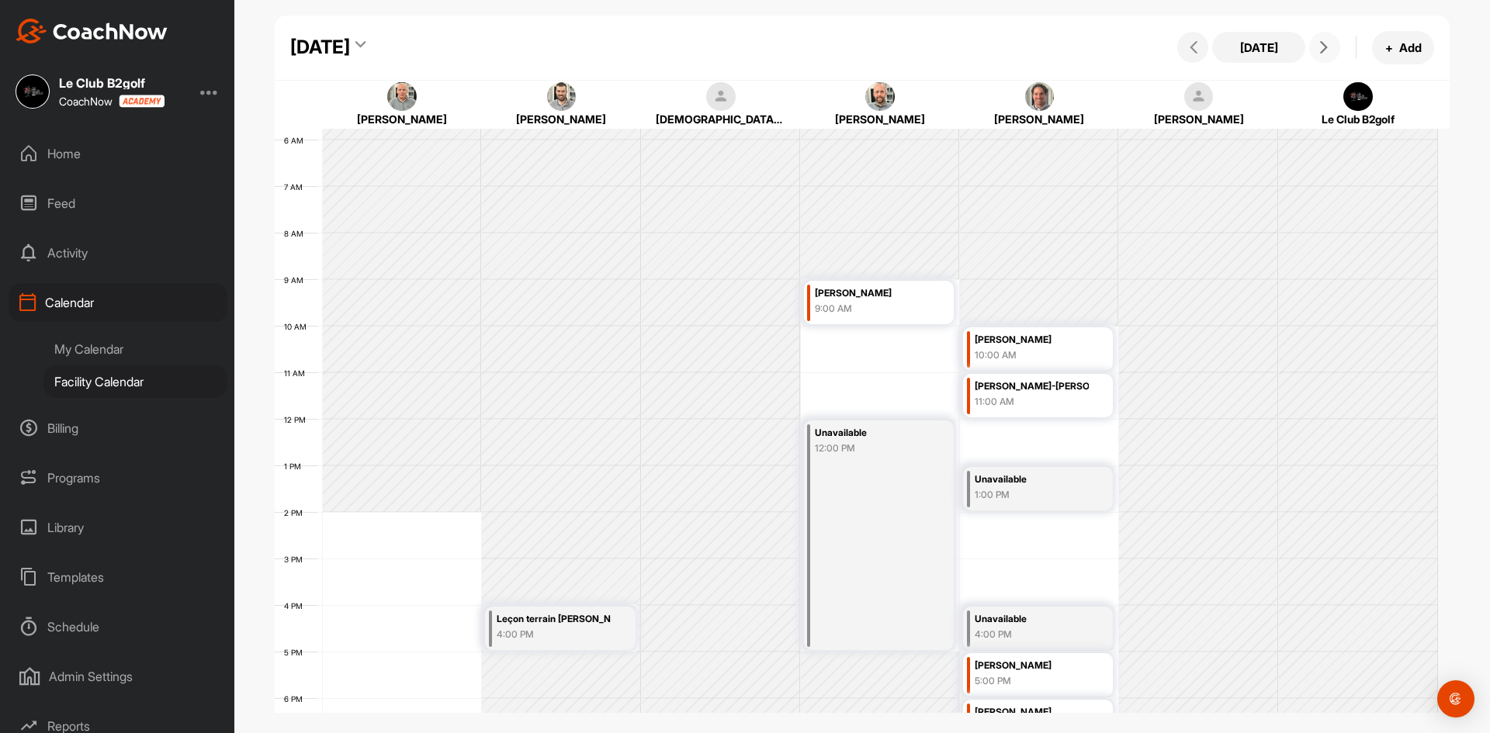
click at [1329, 54] on button at bounding box center [1324, 47] width 31 height 31
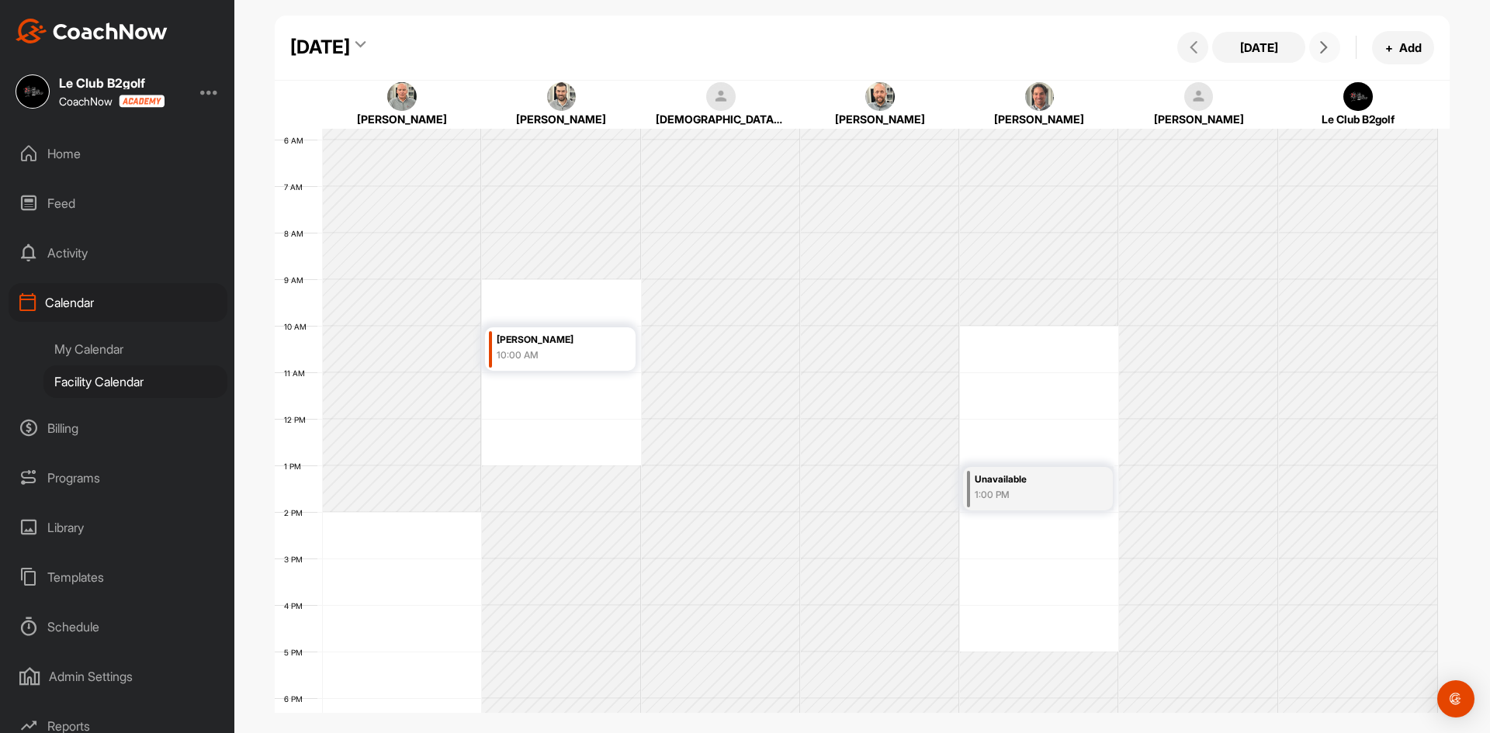
click at [1329, 54] on button at bounding box center [1324, 47] width 31 height 31
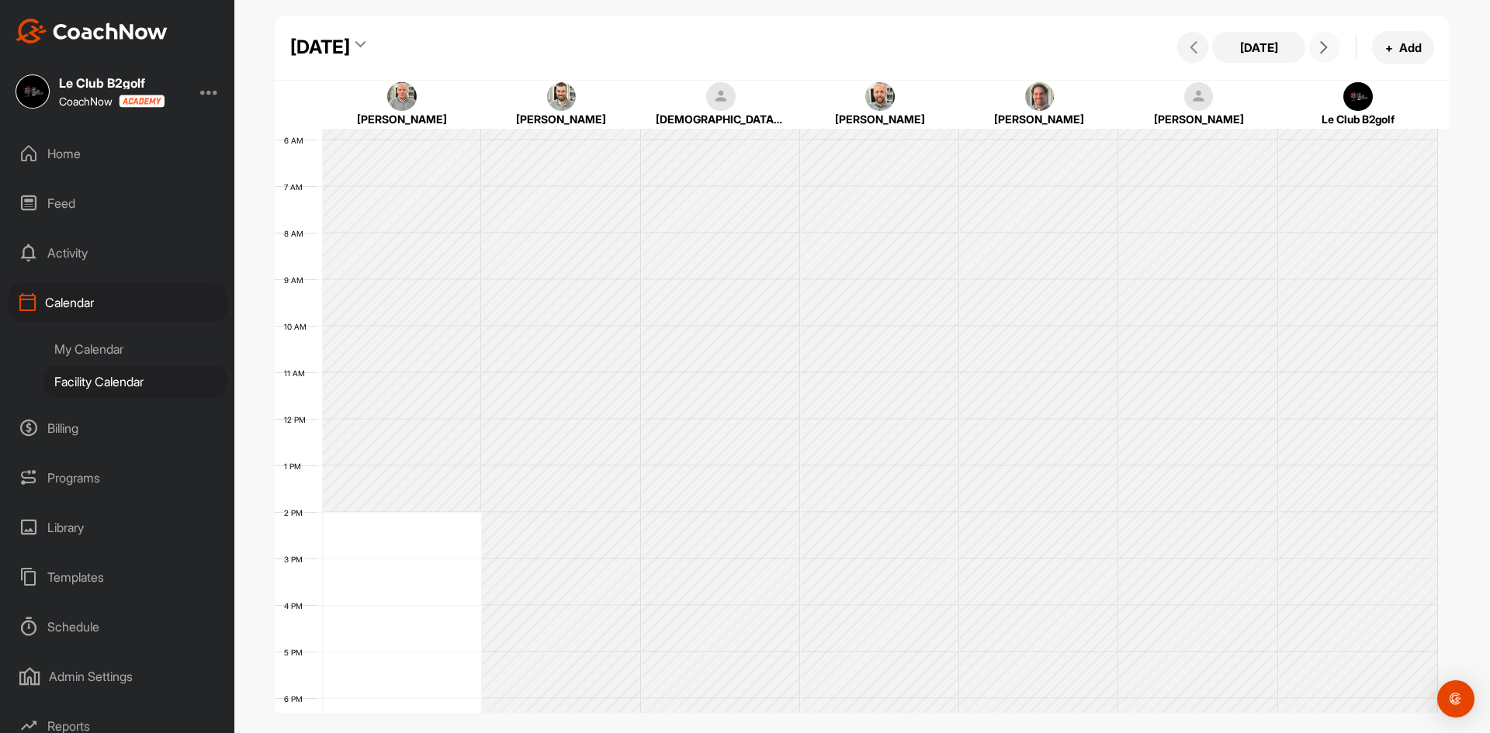
click at [1329, 54] on button at bounding box center [1324, 47] width 31 height 31
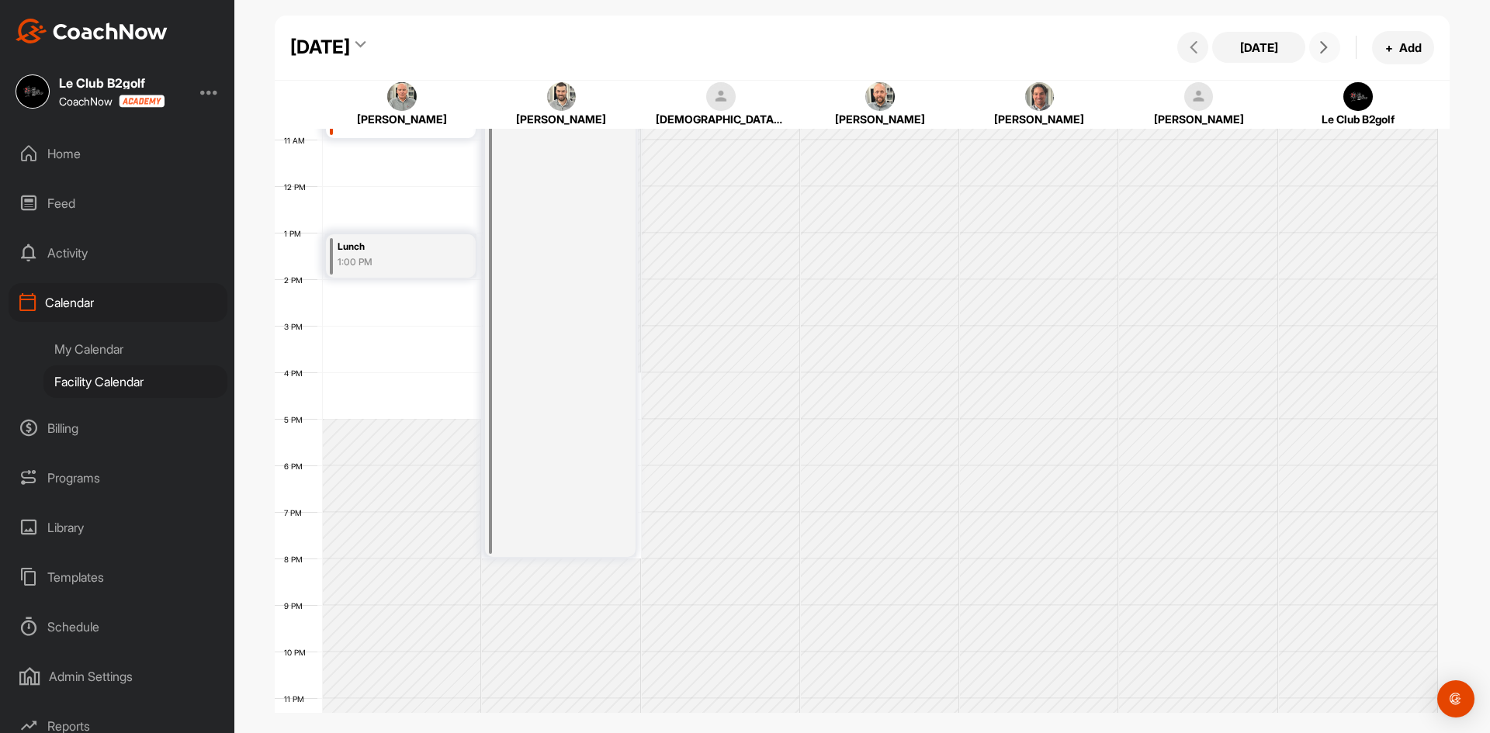
click at [1323, 45] on icon at bounding box center [1324, 47] width 12 height 12
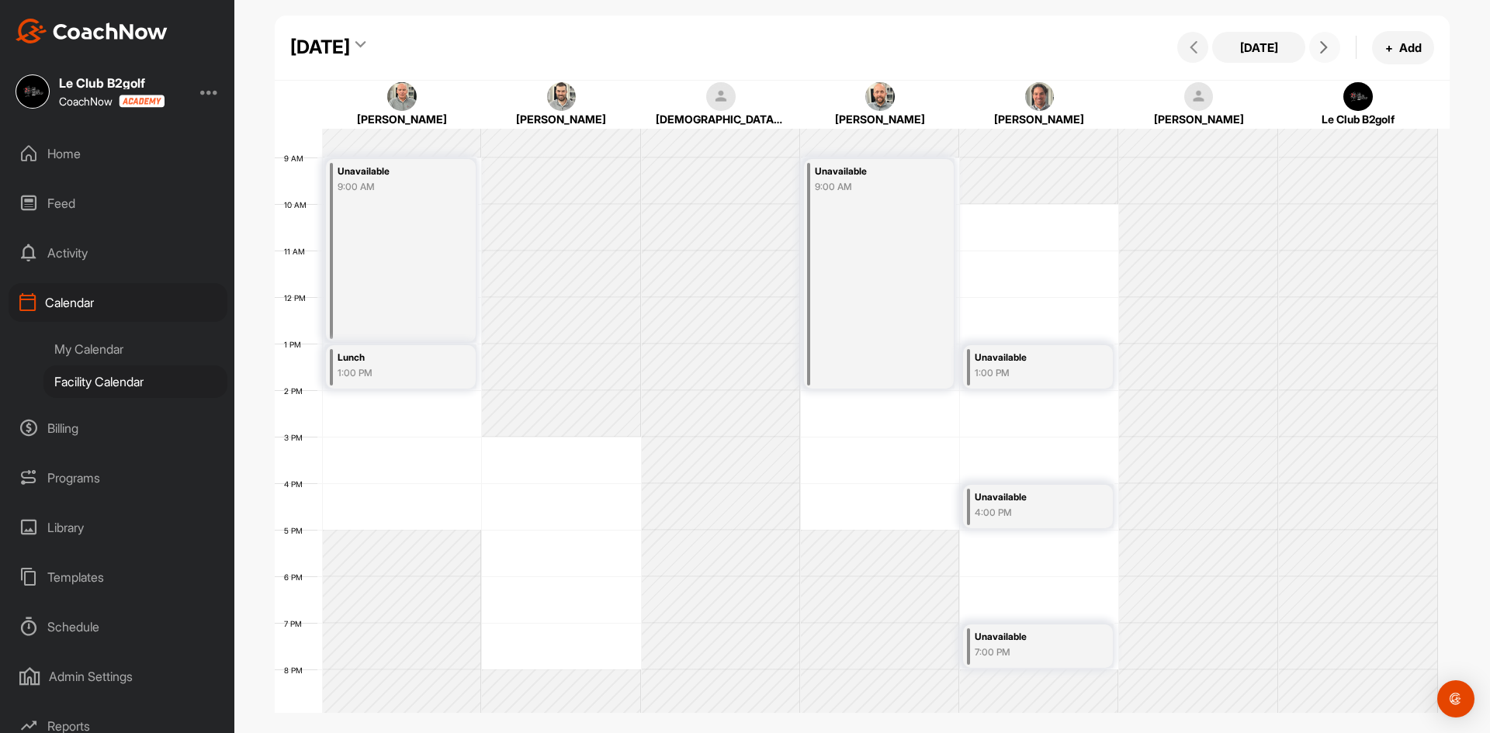
scroll to position [501, 0]
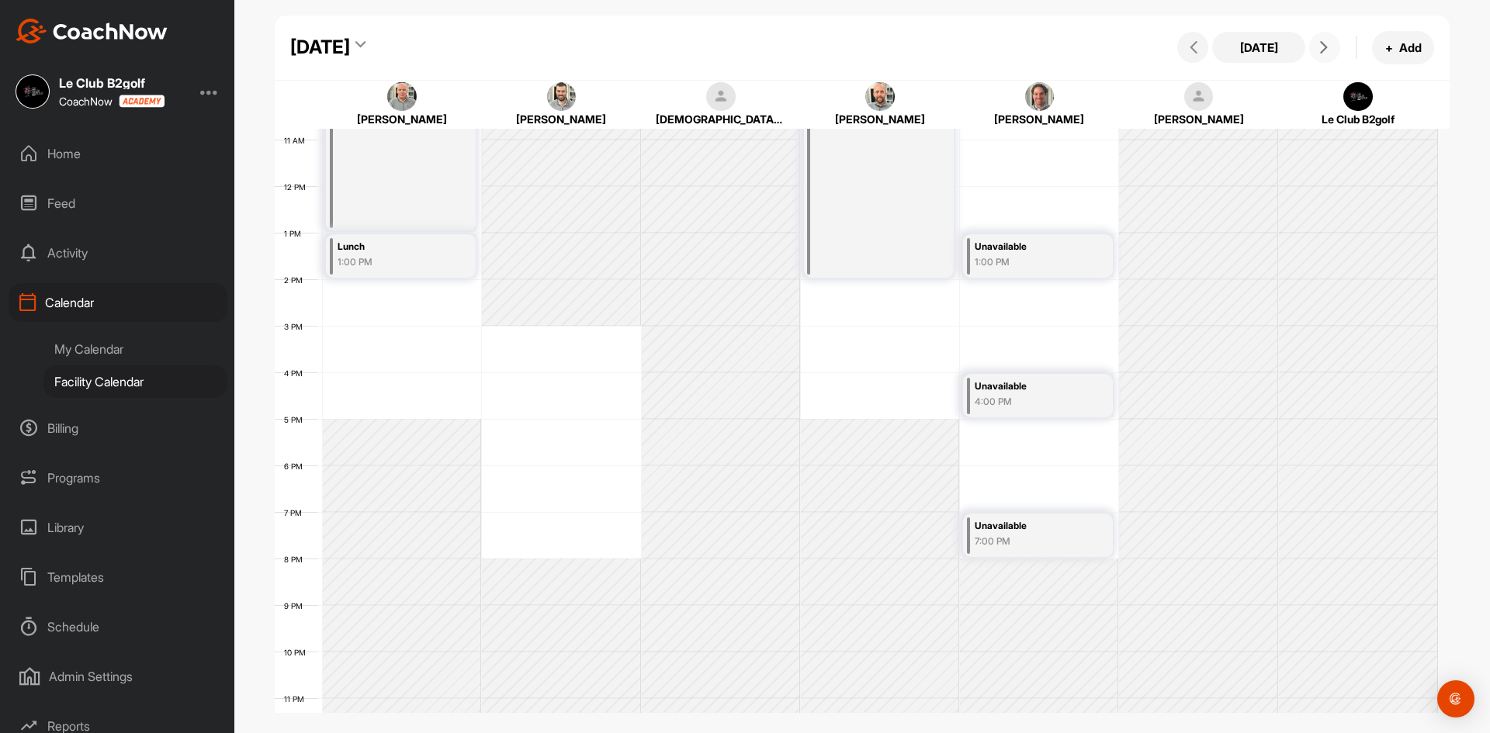
click at [1319, 55] on button at bounding box center [1324, 47] width 31 height 31
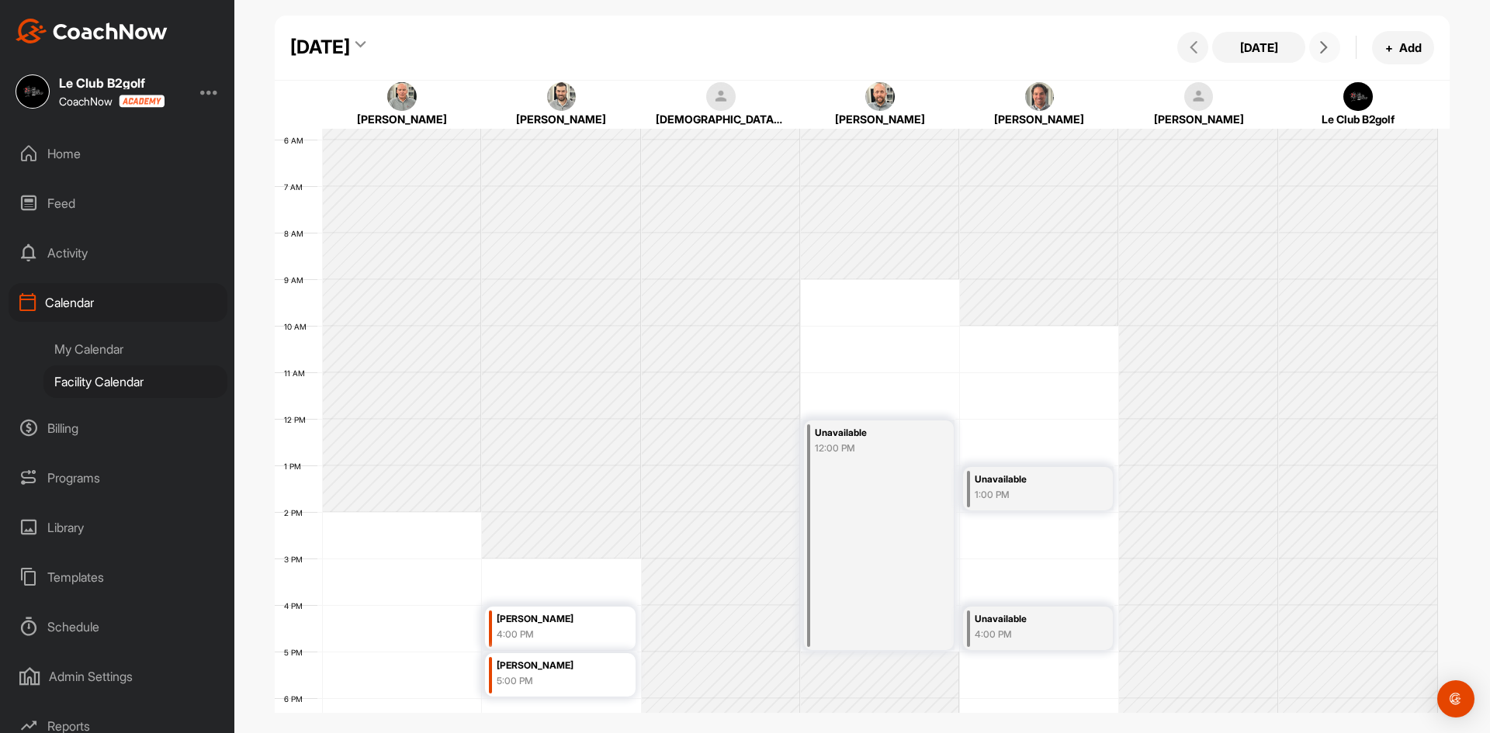
click at [1319, 55] on button at bounding box center [1324, 47] width 31 height 31
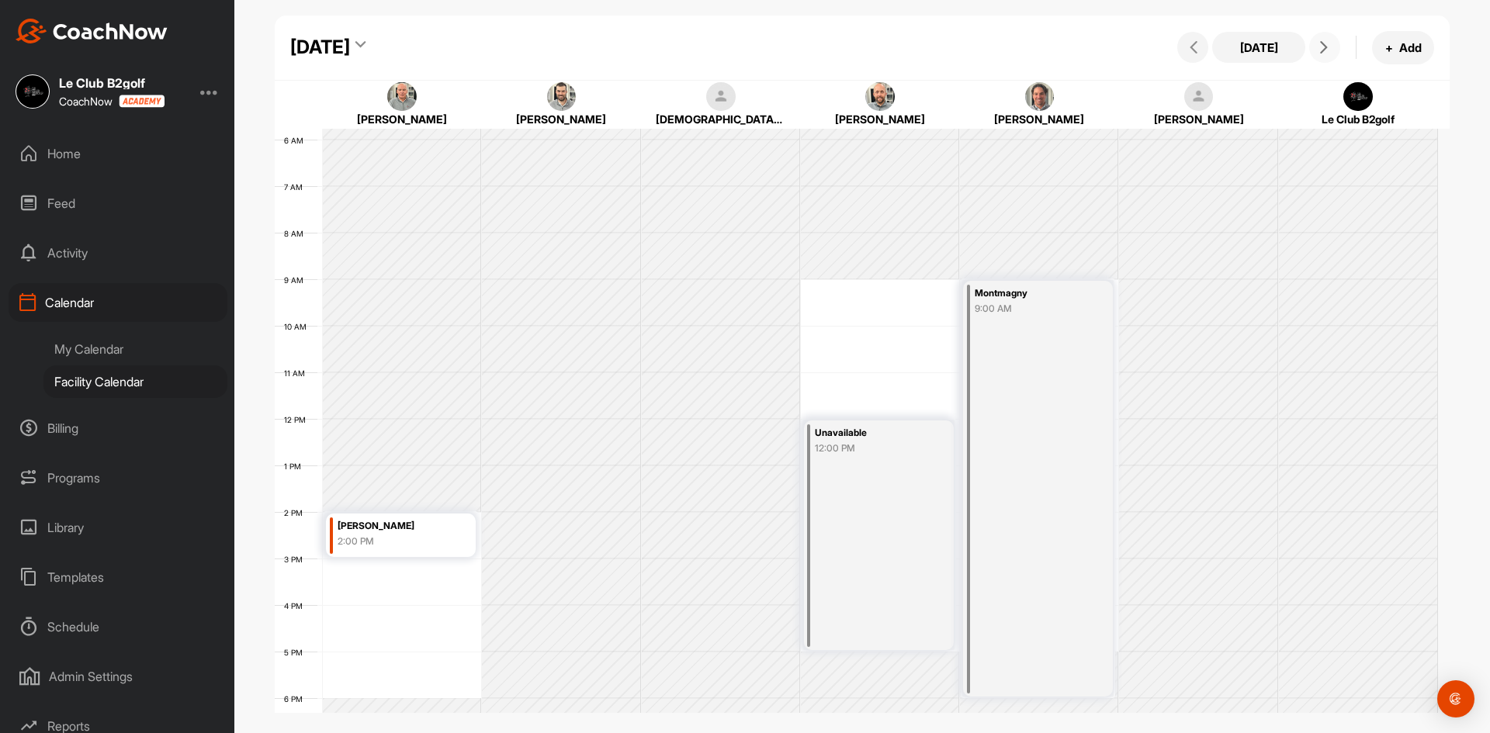
click at [1319, 55] on button at bounding box center [1324, 47] width 31 height 31
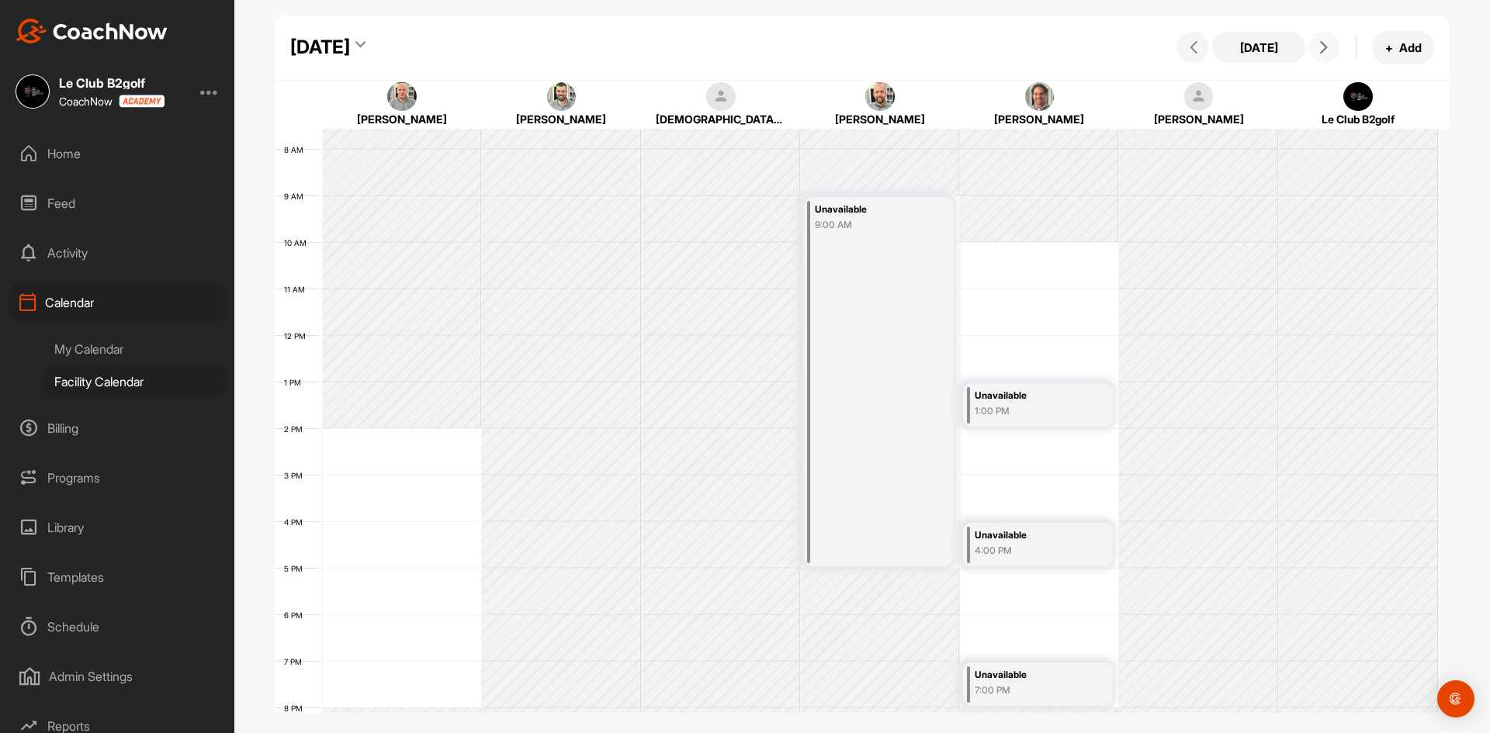
scroll to position [501, 0]
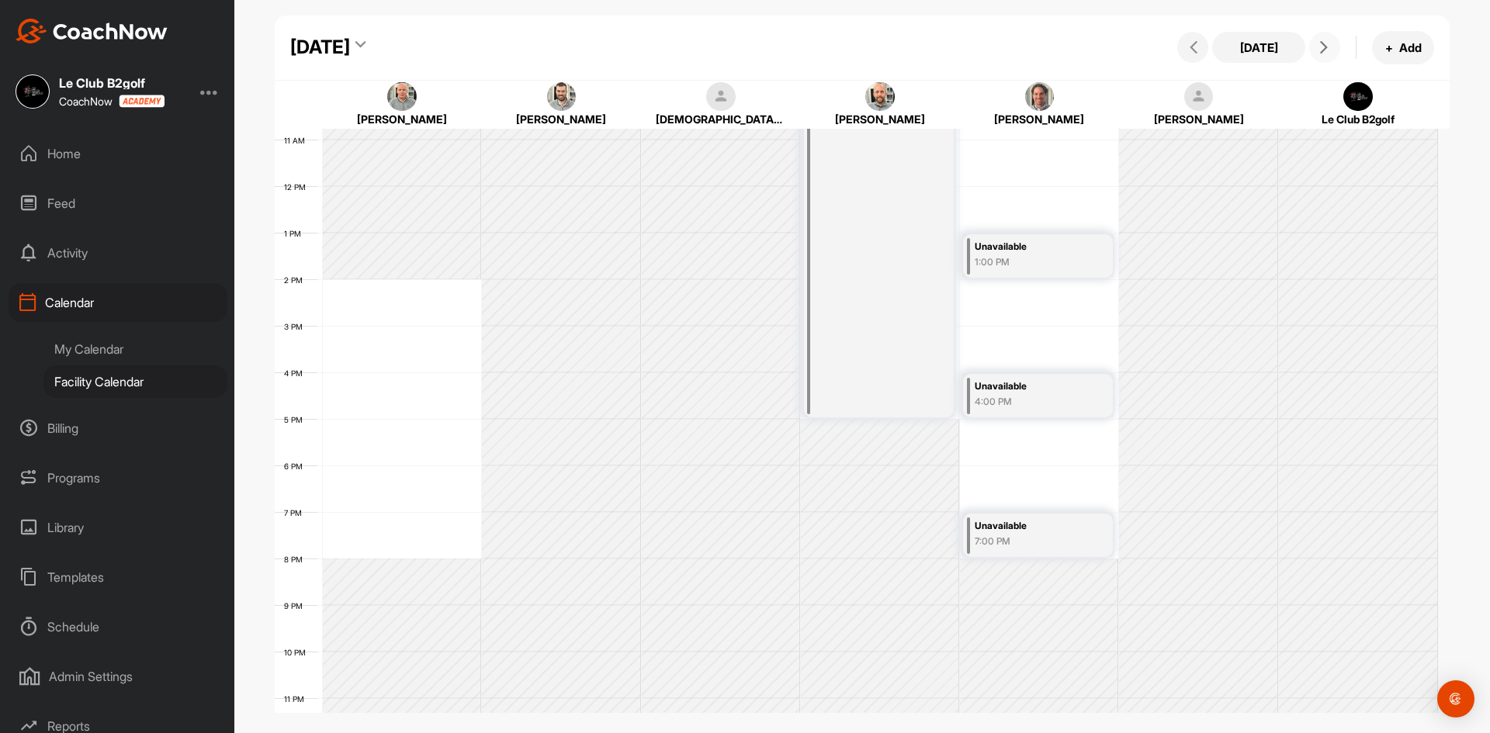
click at [1320, 46] on icon at bounding box center [1324, 47] width 12 height 12
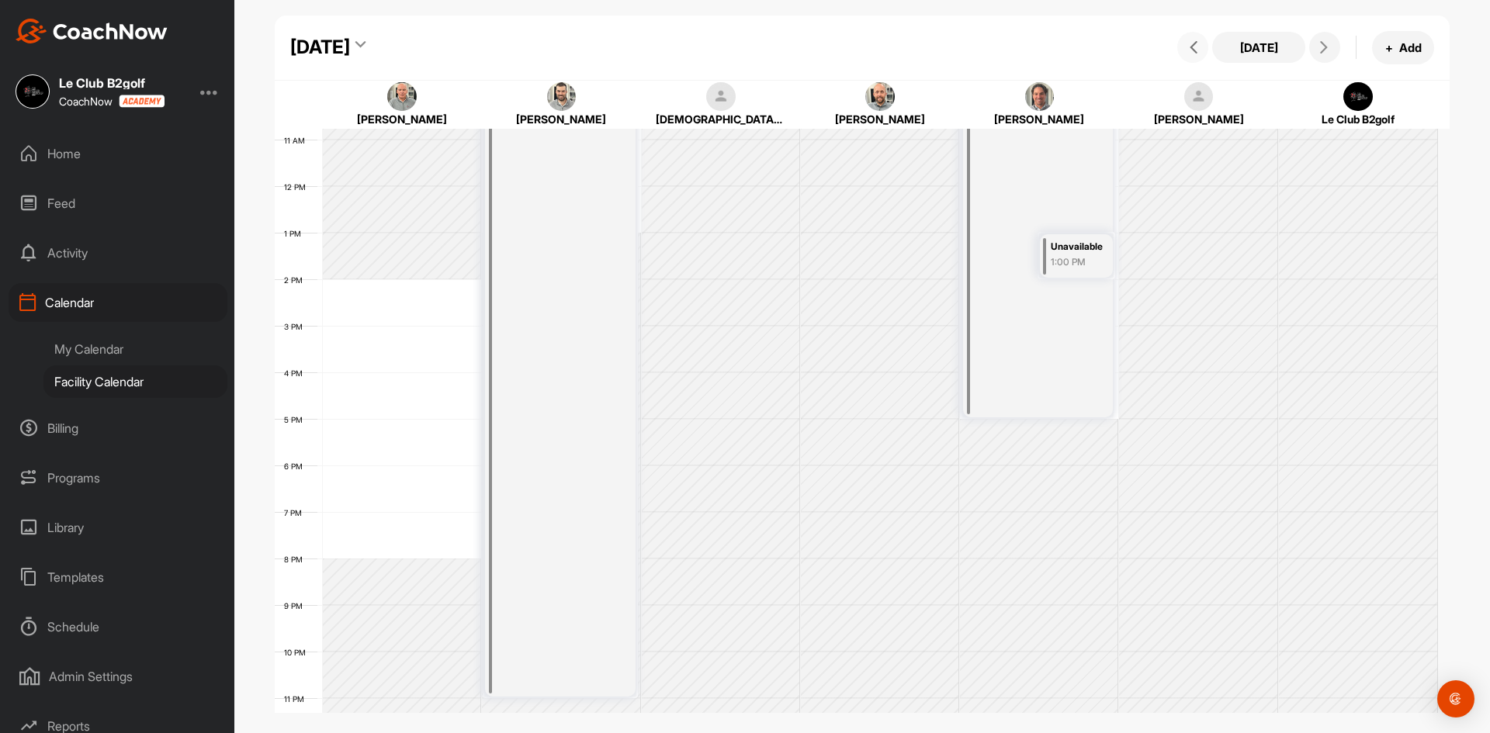
click at [1183, 43] on button at bounding box center [1192, 47] width 31 height 31
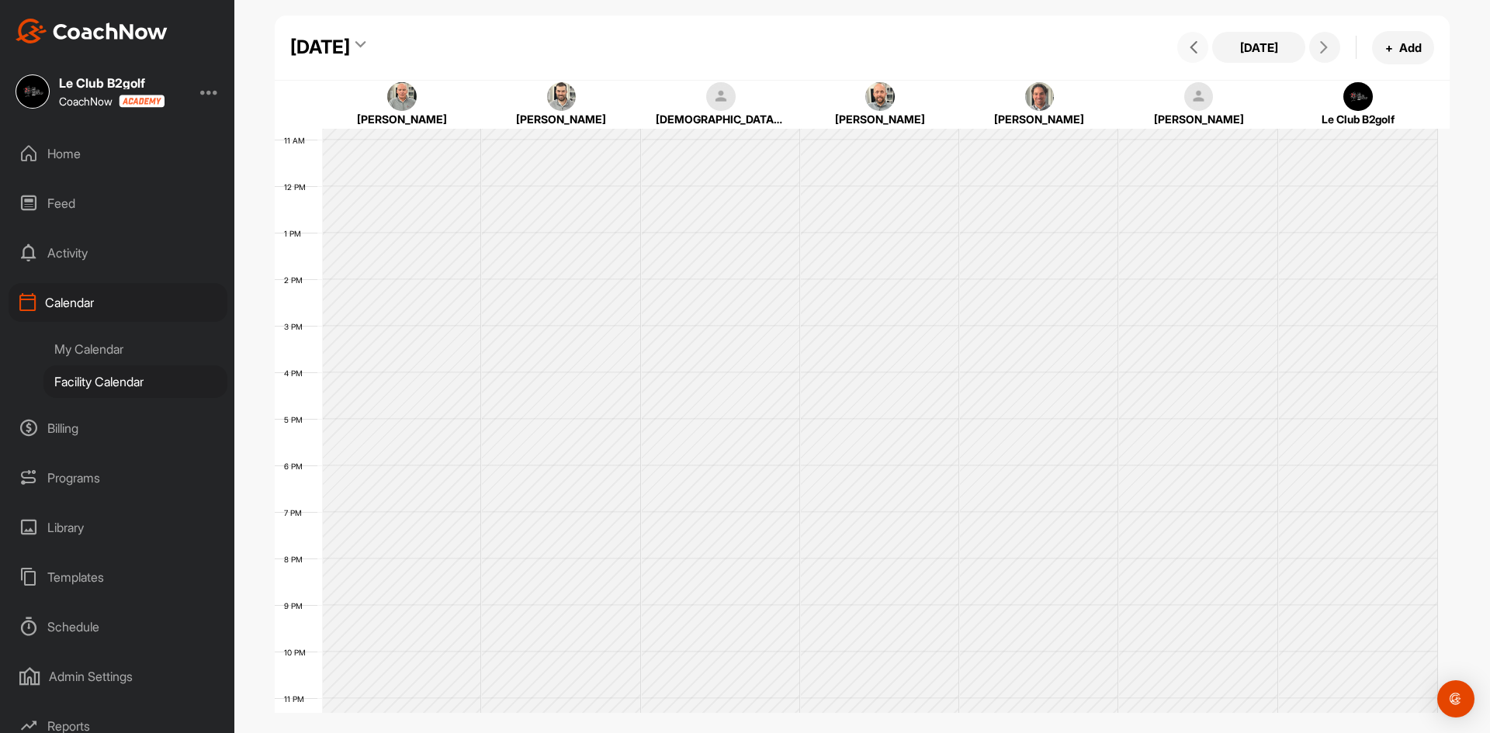
scroll to position [269, 0]
click at [1183, 43] on button at bounding box center [1192, 47] width 31 height 31
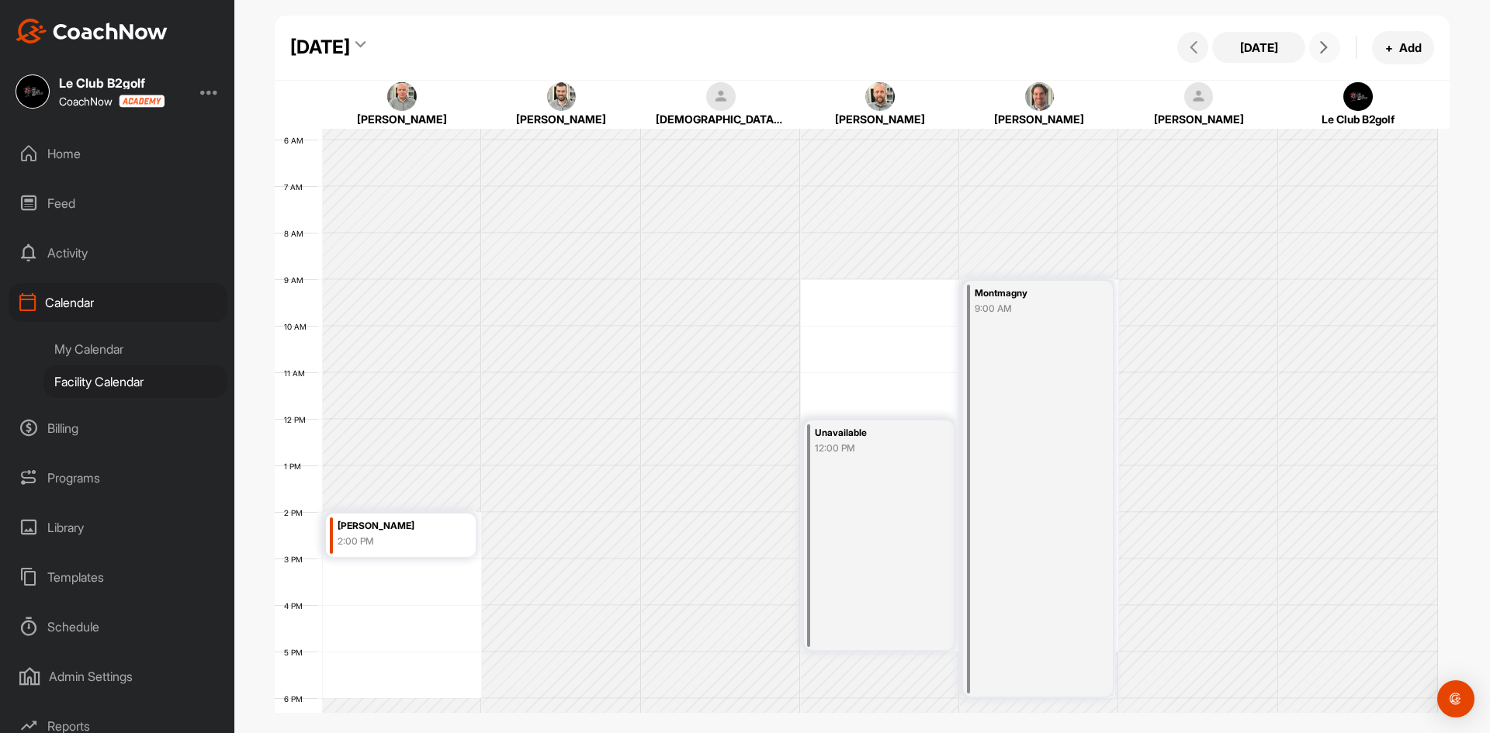
click at [1310, 43] on button at bounding box center [1324, 47] width 31 height 31
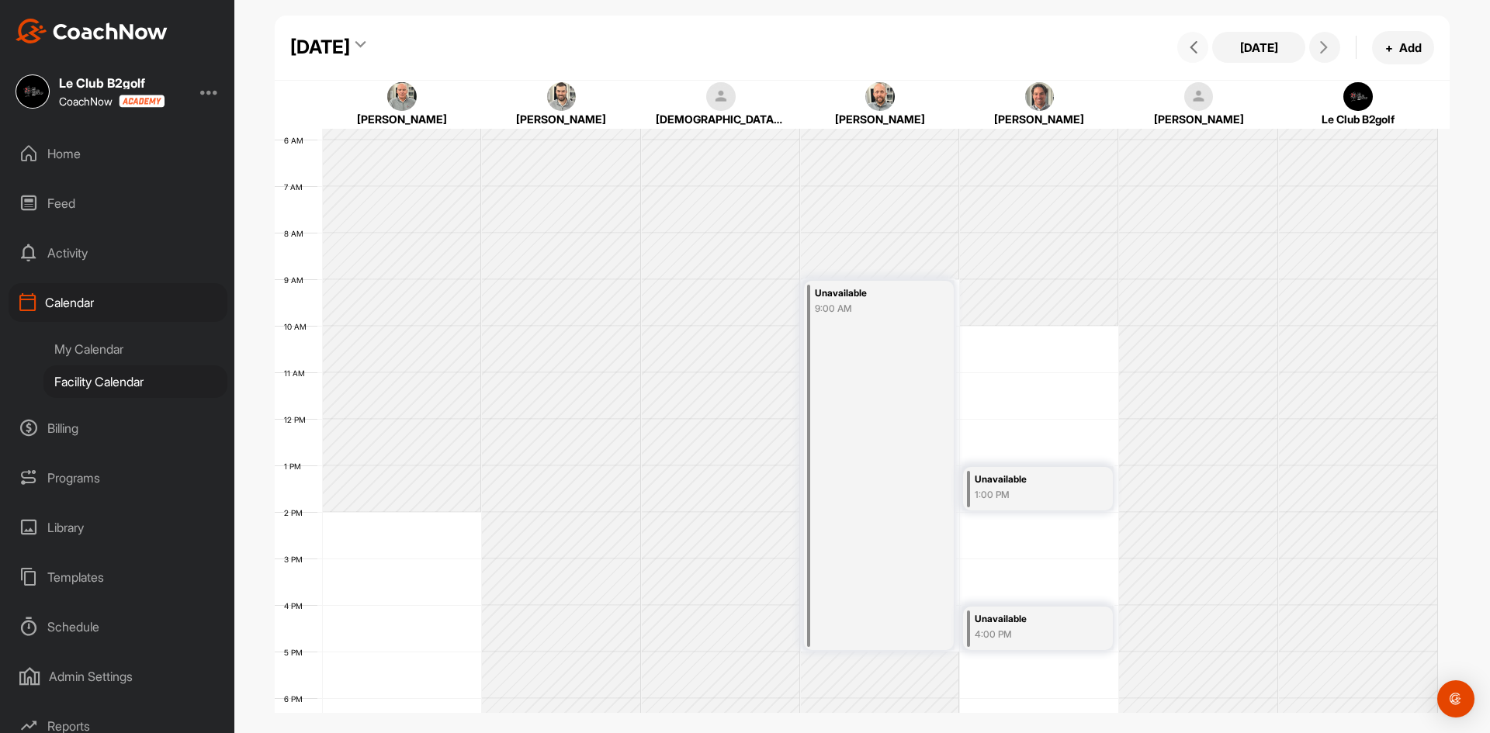
click at [1198, 39] on button at bounding box center [1192, 47] width 31 height 31
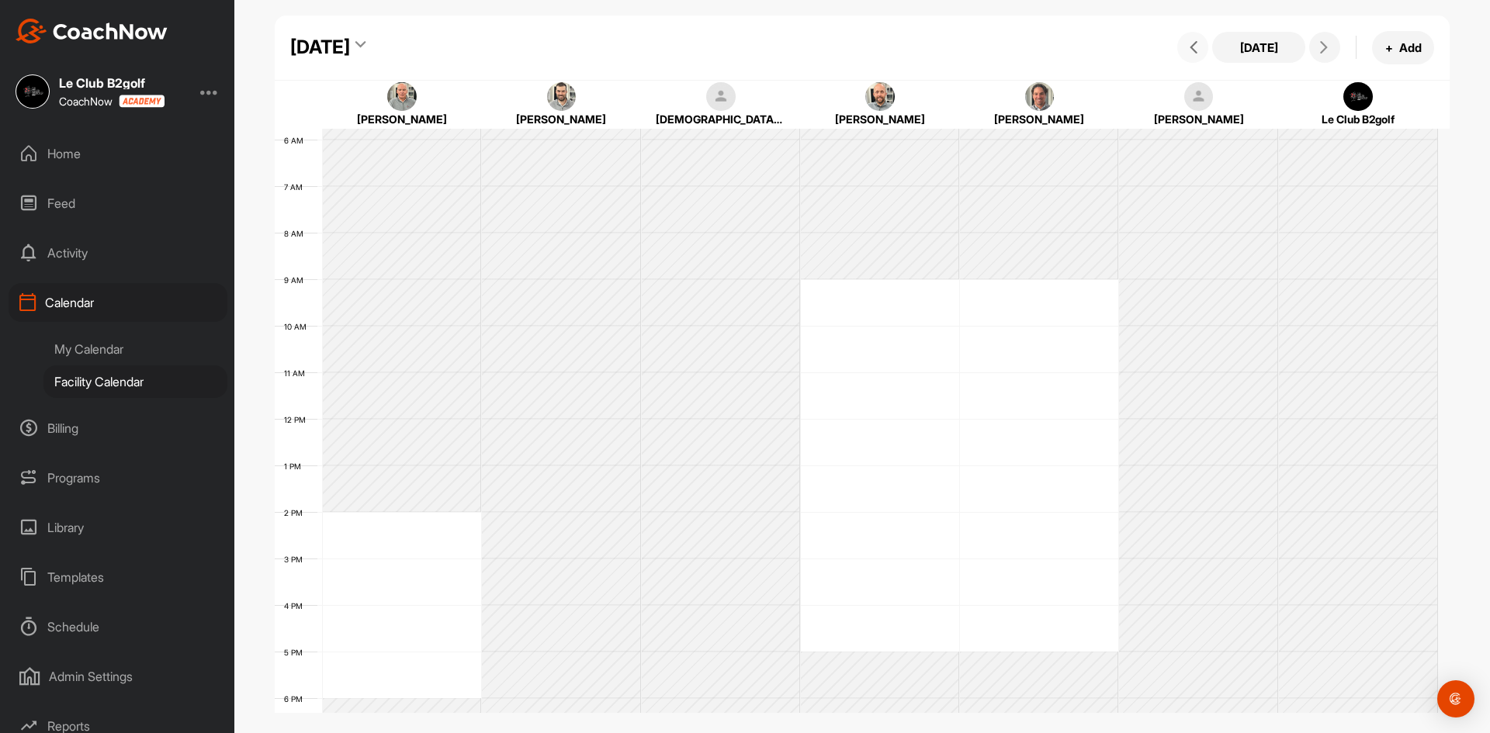
click at [1198, 39] on button at bounding box center [1192, 47] width 31 height 31
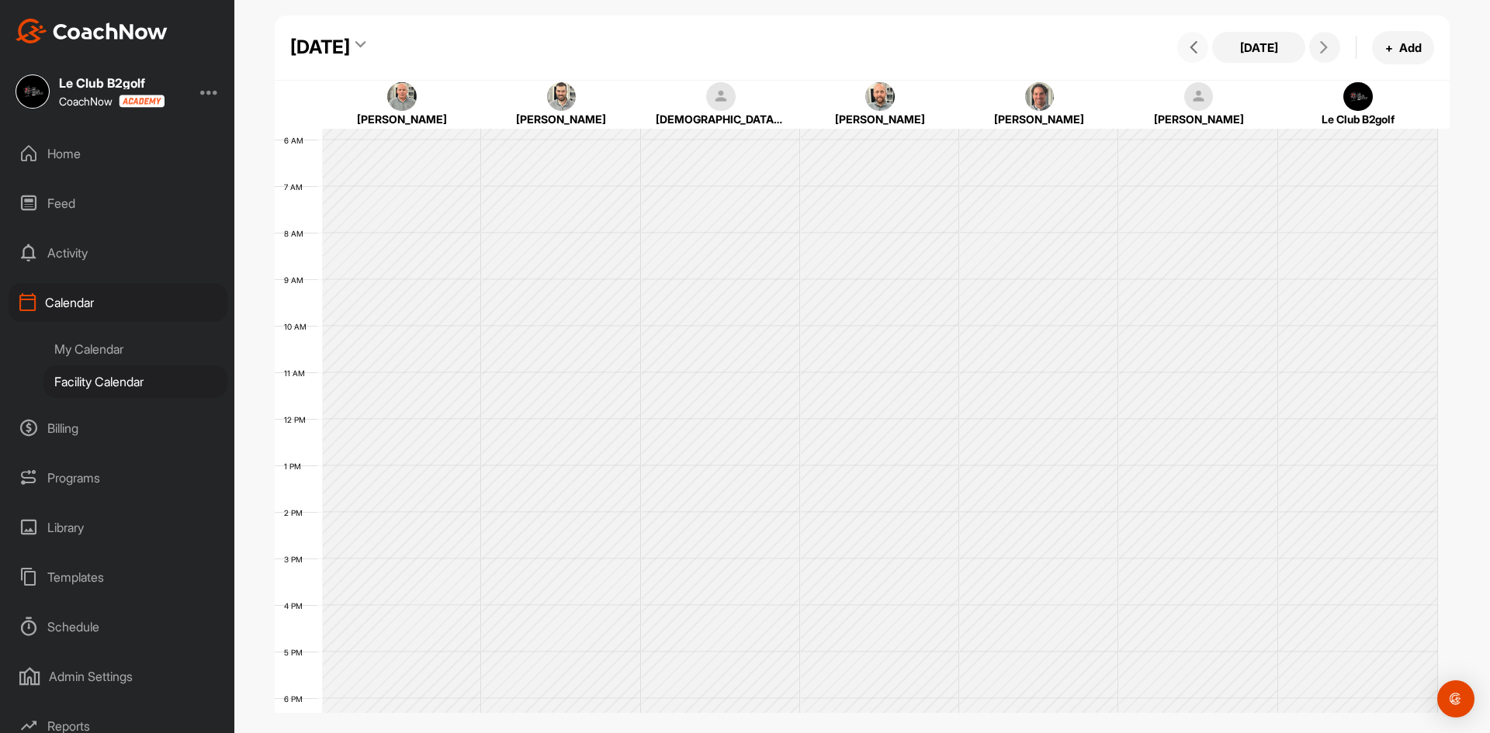
click at [1198, 39] on button at bounding box center [1192, 47] width 31 height 31
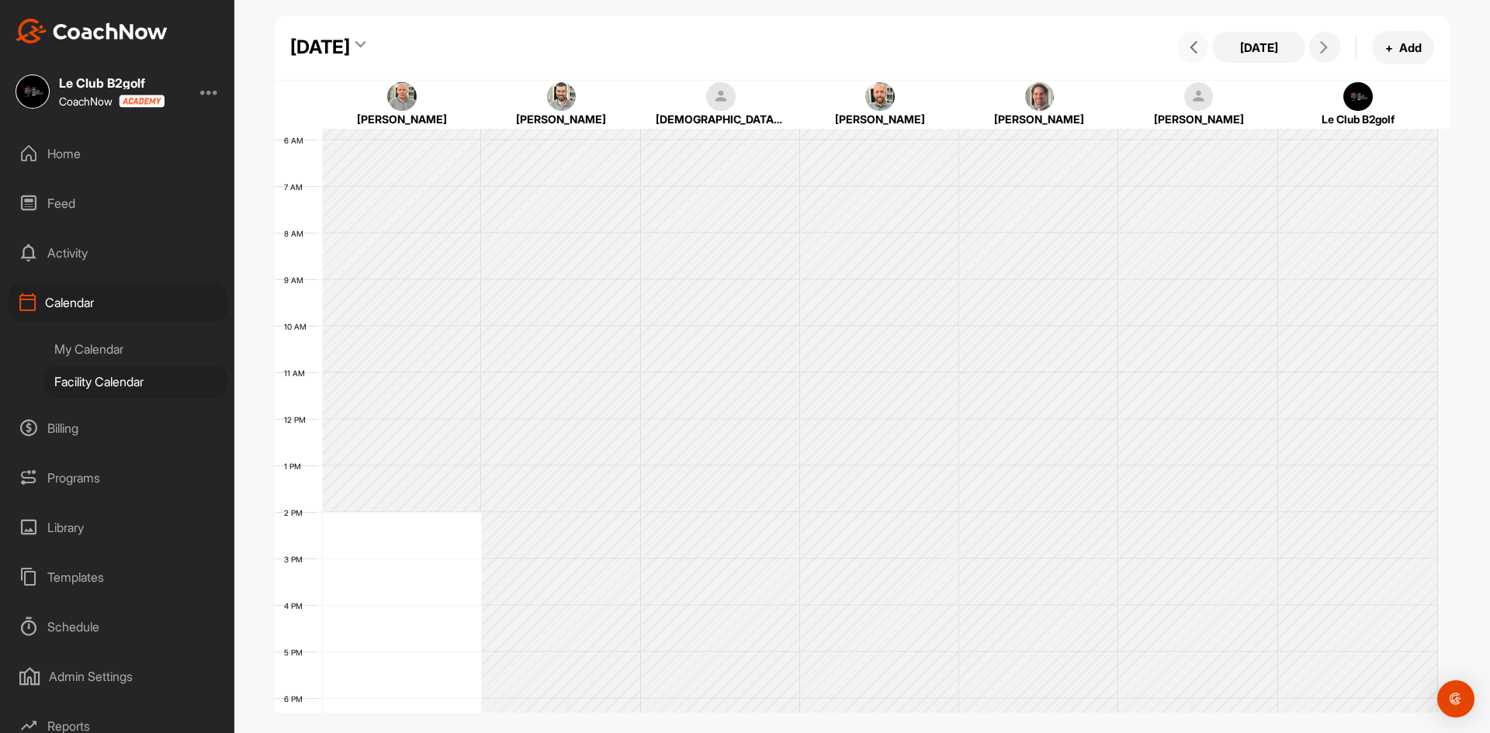
click at [1198, 39] on button at bounding box center [1192, 47] width 31 height 31
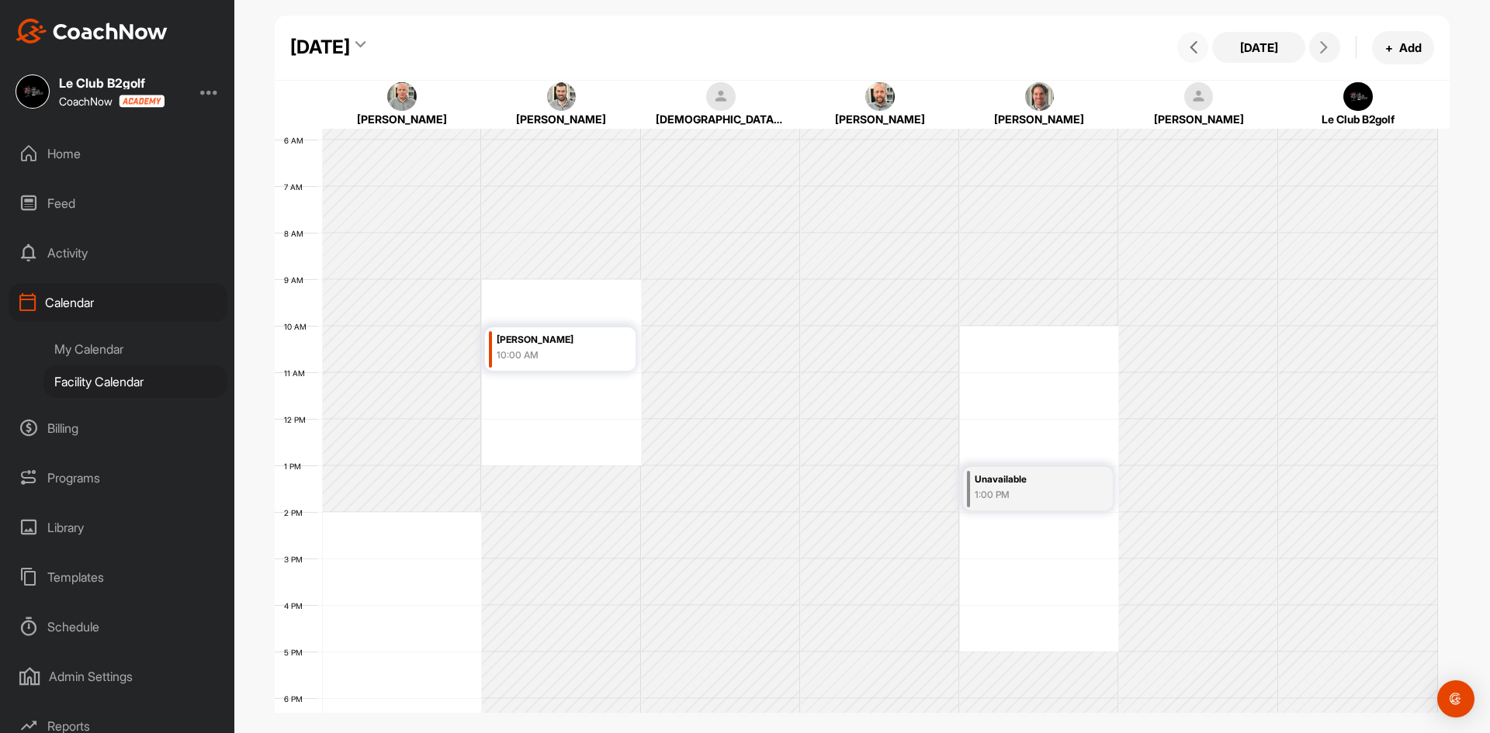
click at [1198, 39] on button at bounding box center [1192, 47] width 31 height 31
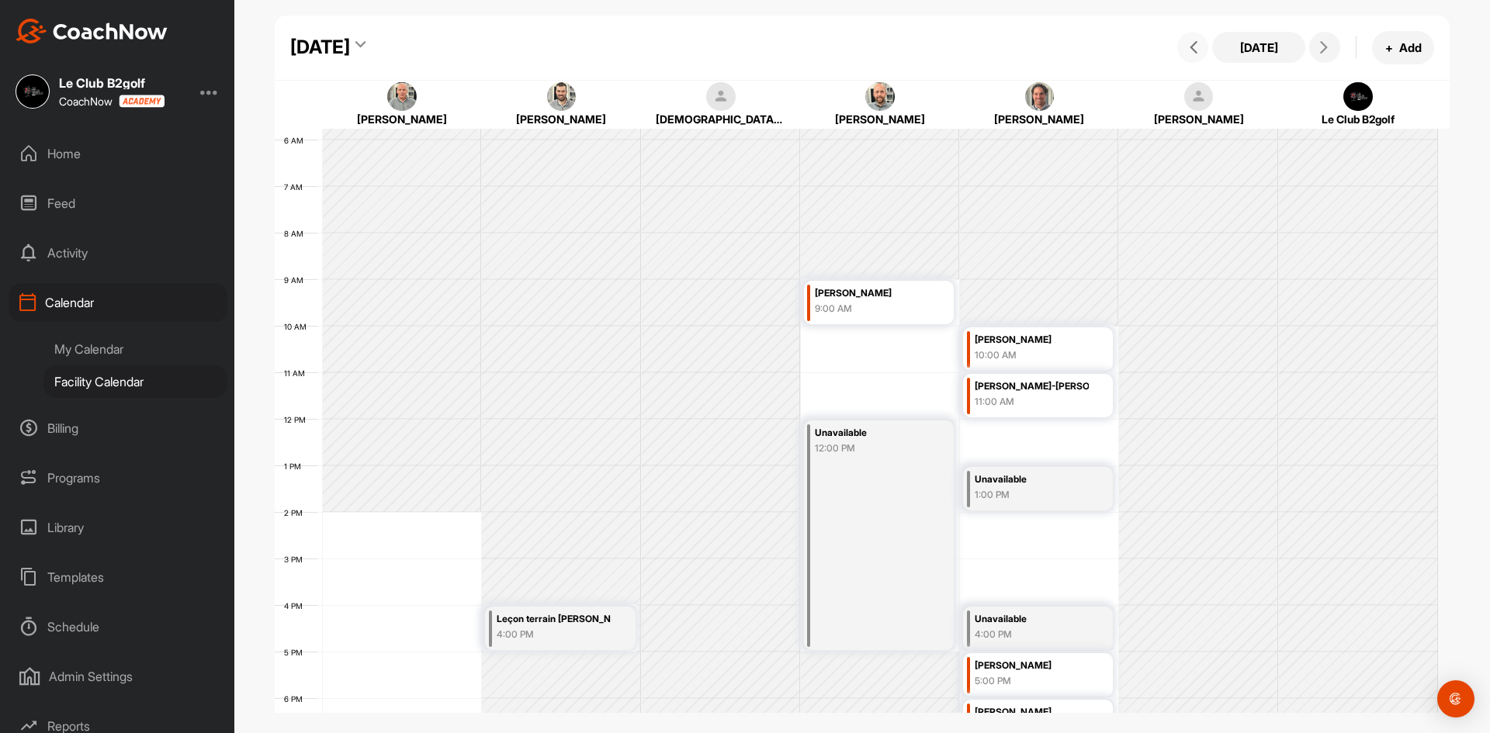
click at [1198, 39] on button at bounding box center [1192, 47] width 31 height 31
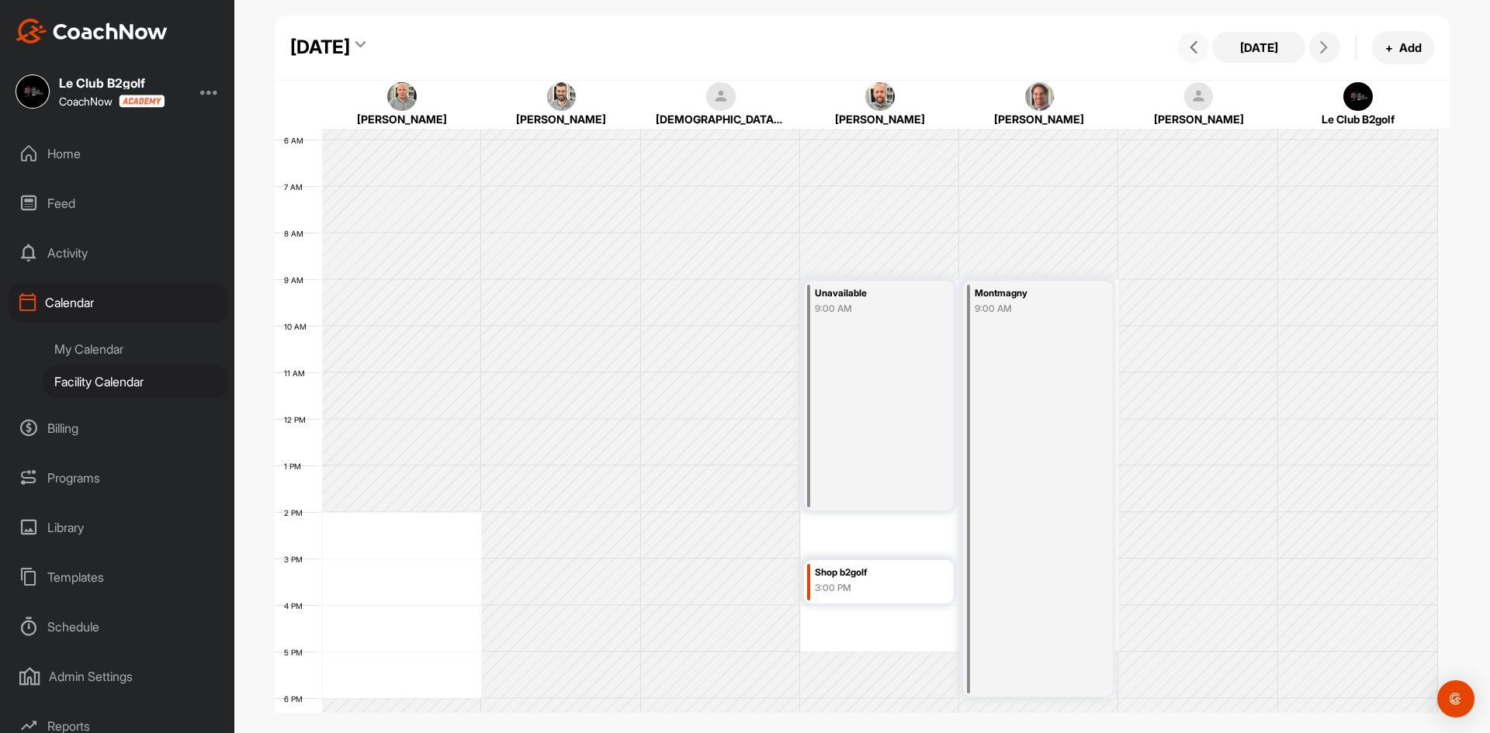
click at [1198, 39] on button at bounding box center [1192, 47] width 31 height 31
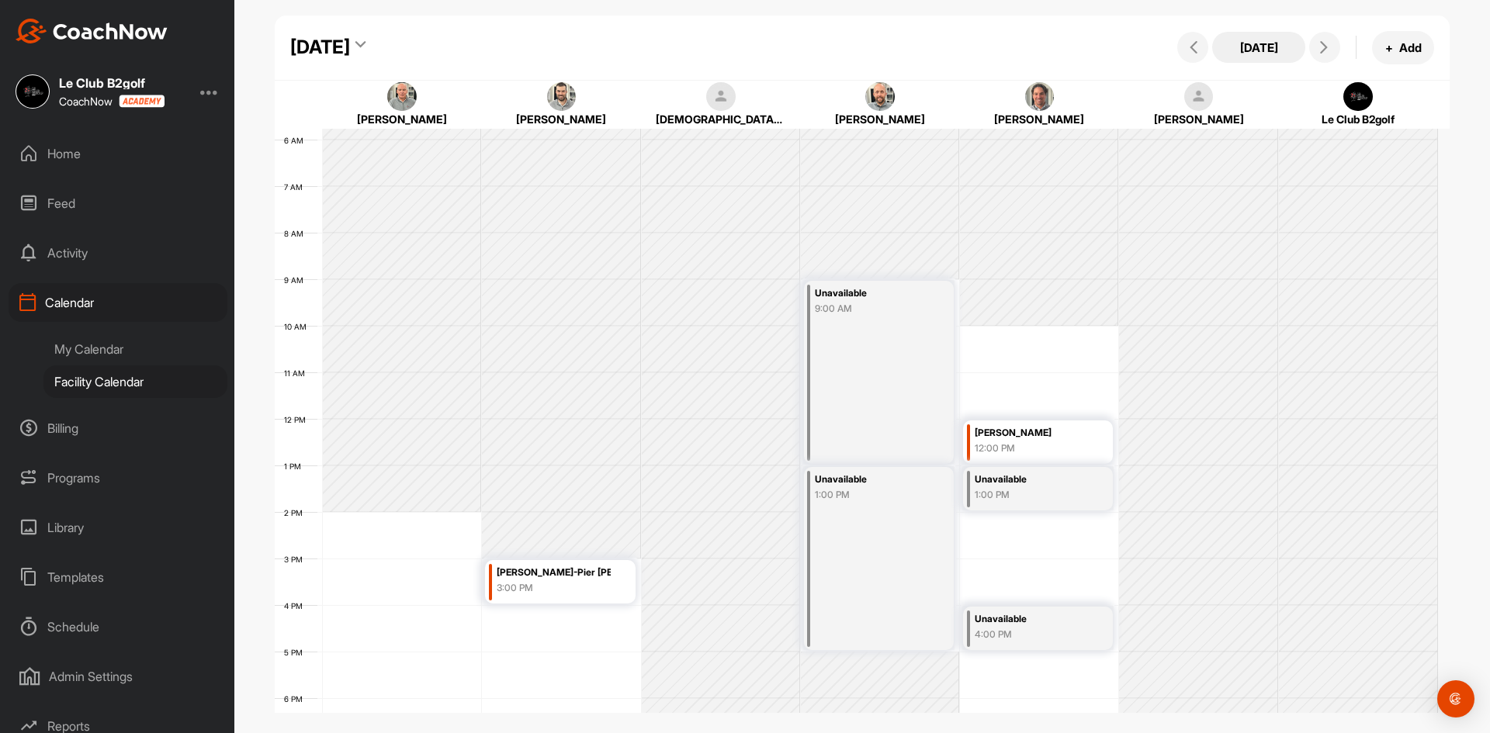
click at [1267, 49] on button "[DATE]" at bounding box center [1258, 47] width 93 height 31
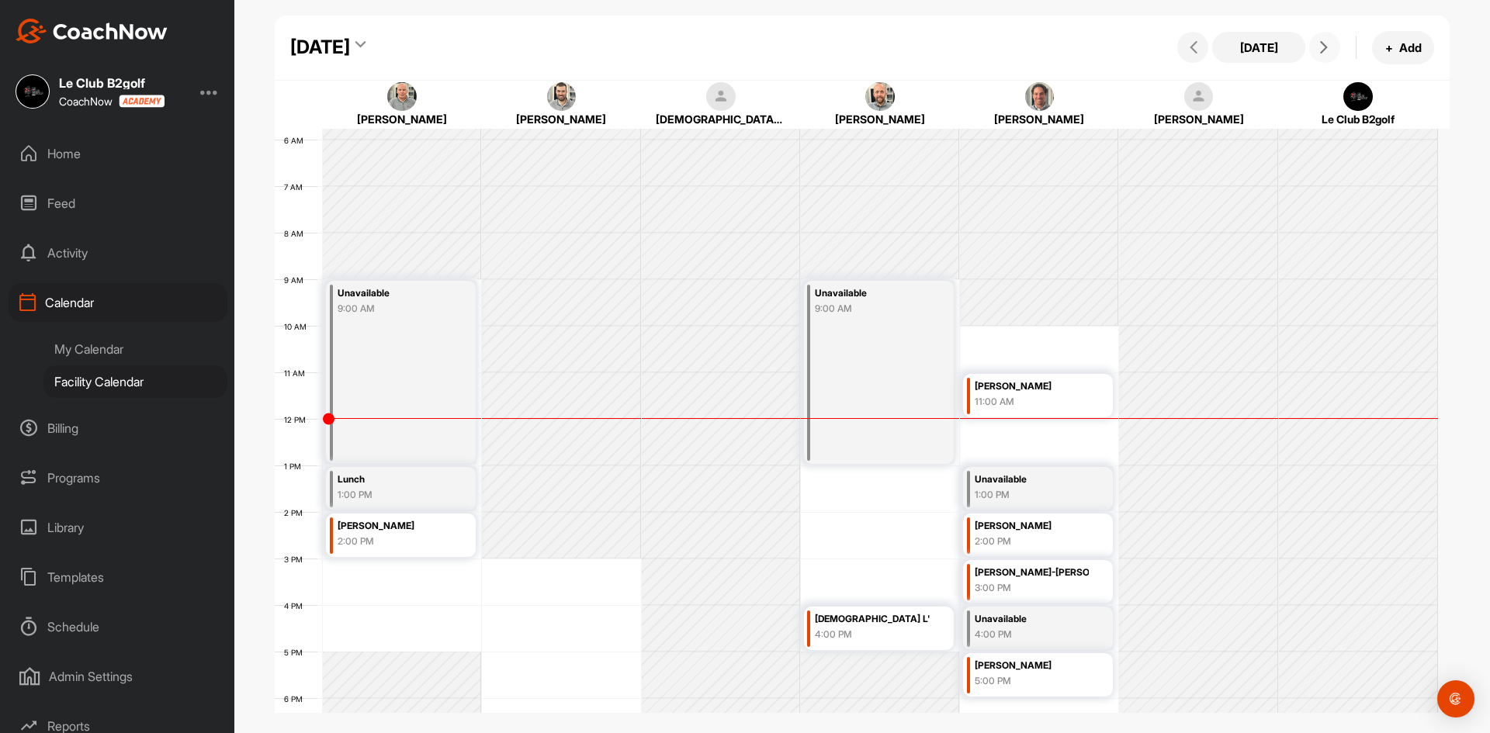
click at [1319, 47] on icon at bounding box center [1324, 47] width 12 height 12
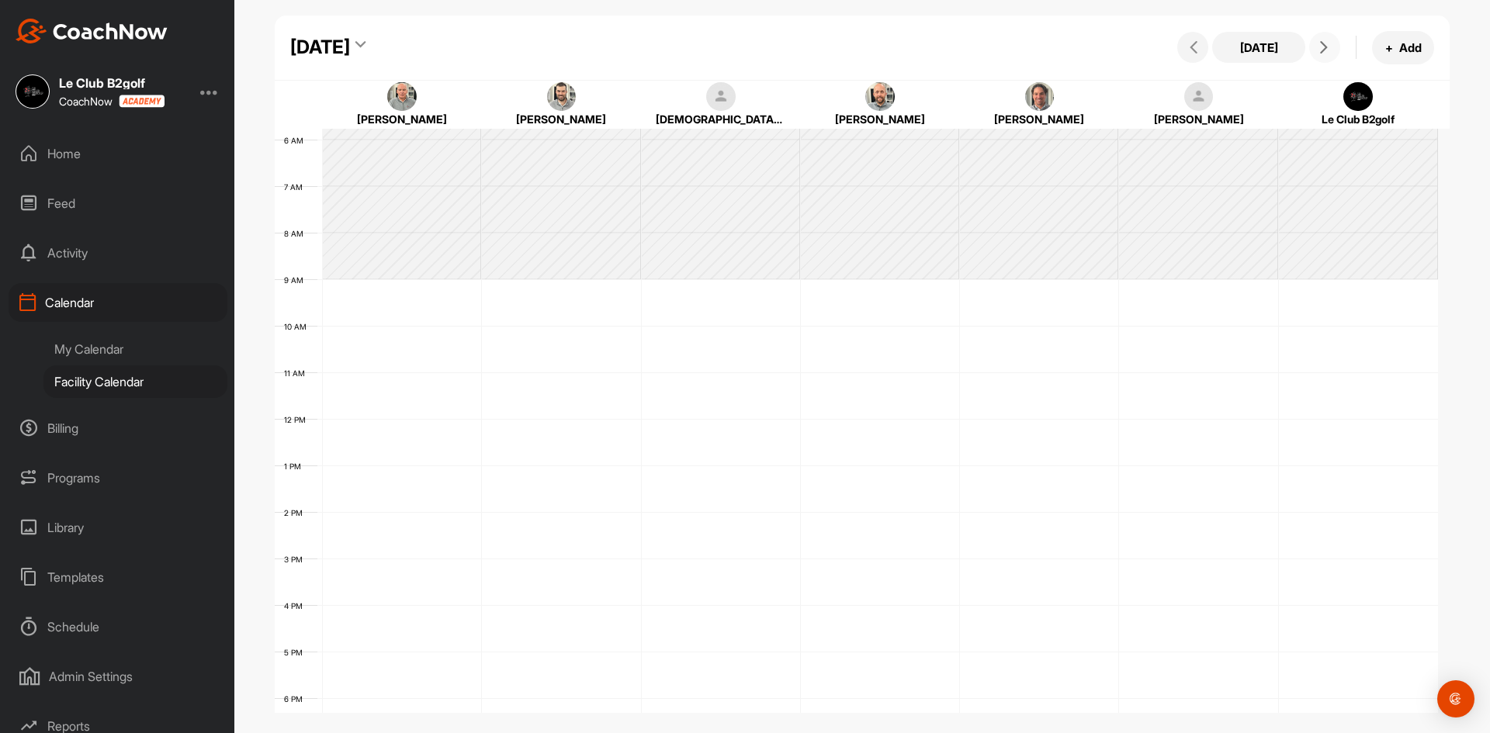
click at [1319, 47] on icon at bounding box center [1324, 47] width 12 height 12
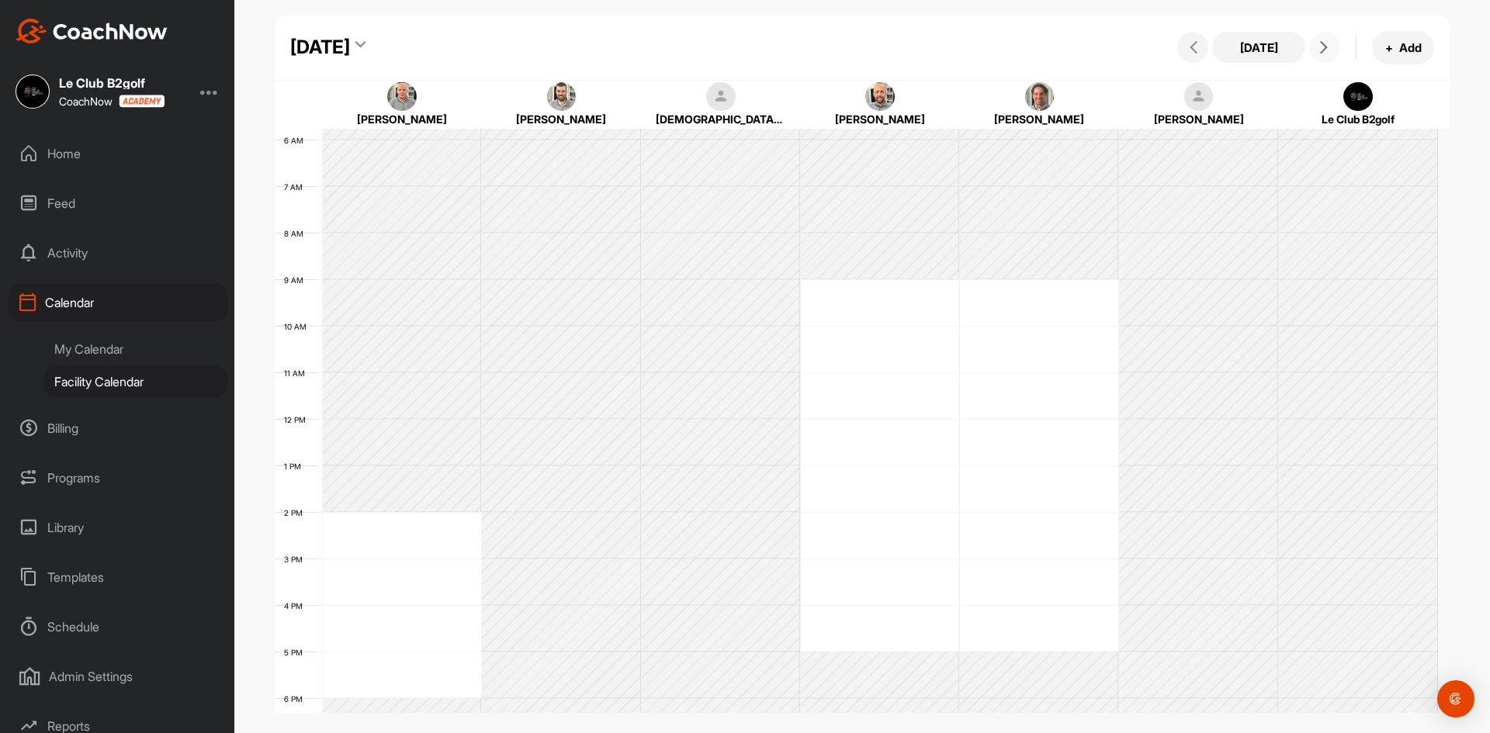
click at [1319, 47] on icon at bounding box center [1324, 47] width 12 height 12
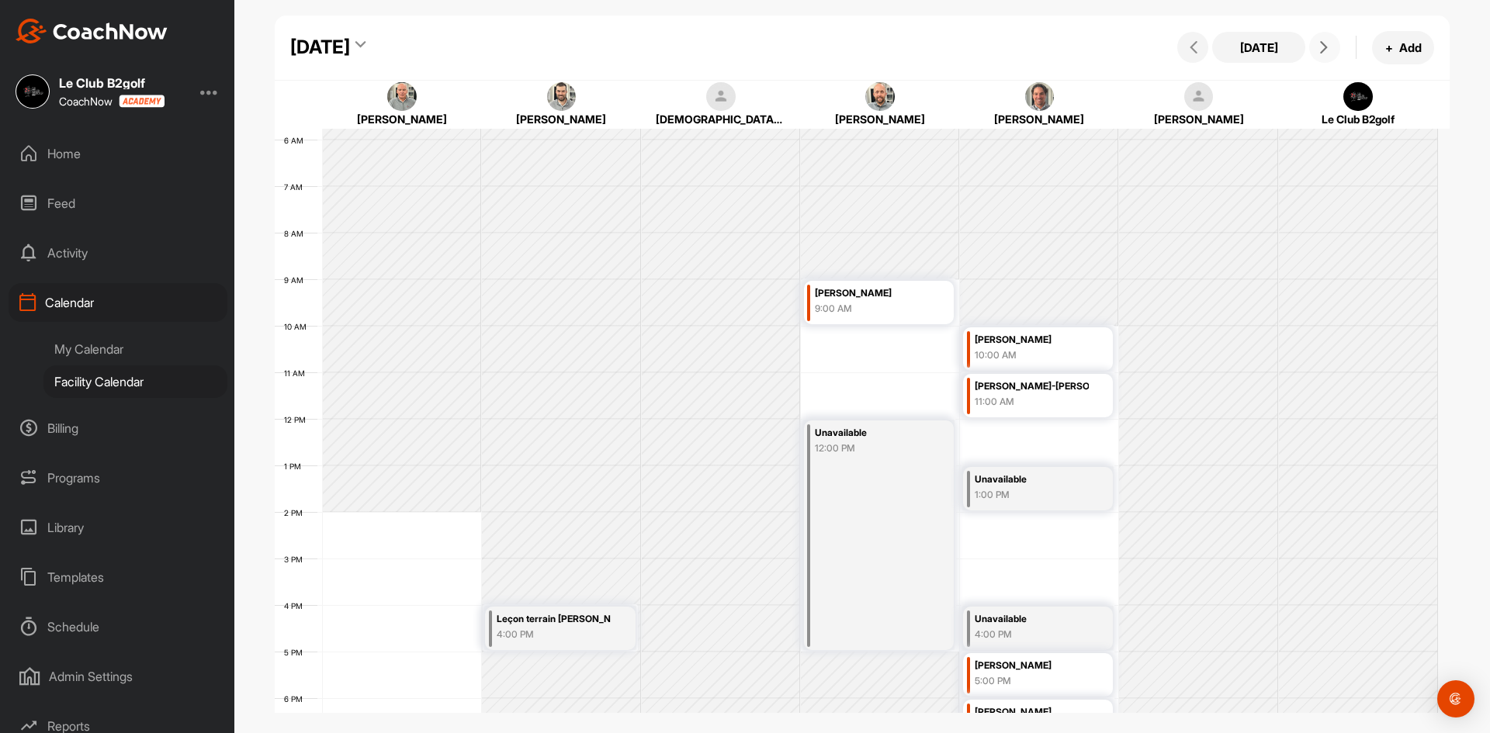
click at [1319, 47] on icon at bounding box center [1324, 47] width 12 height 12
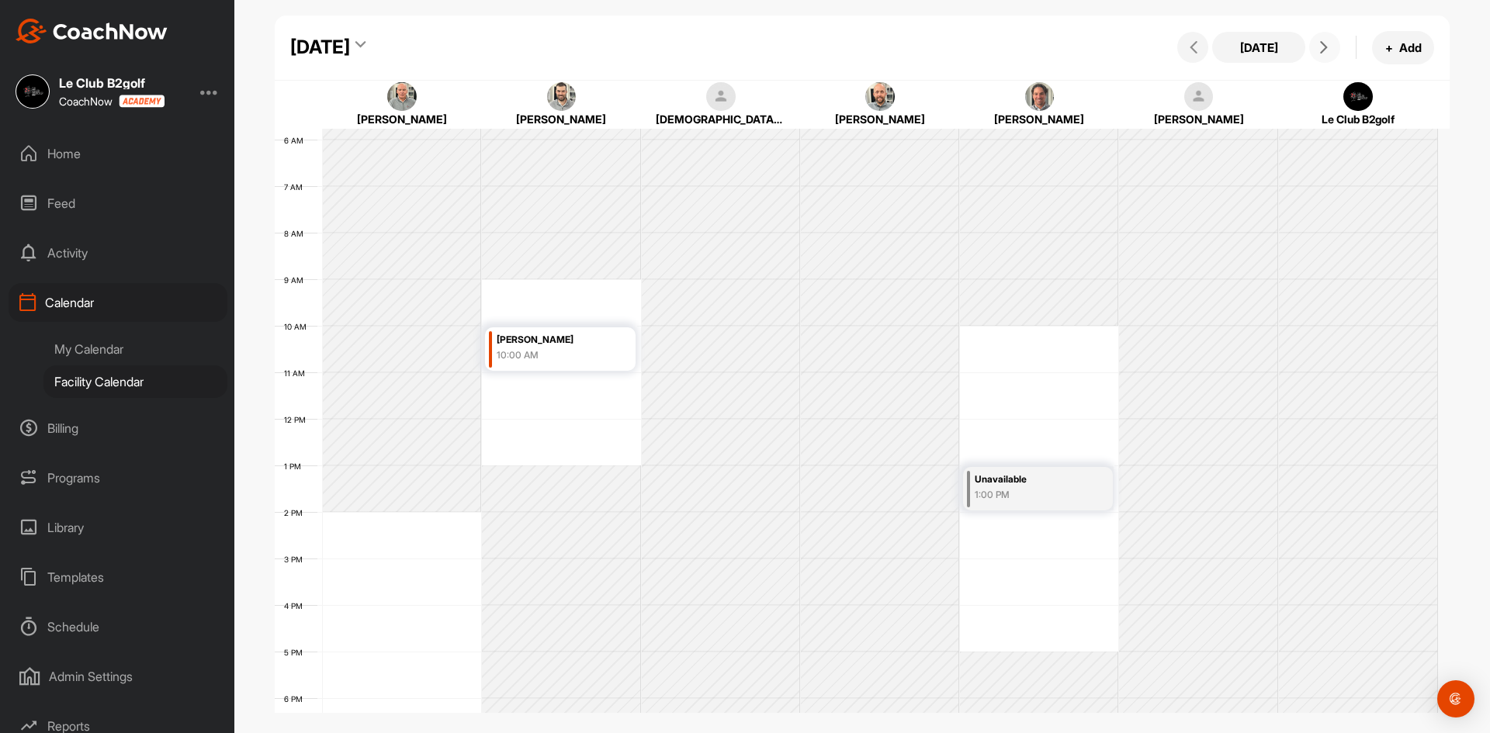
click at [1330, 47] on span at bounding box center [1324, 47] width 19 height 12
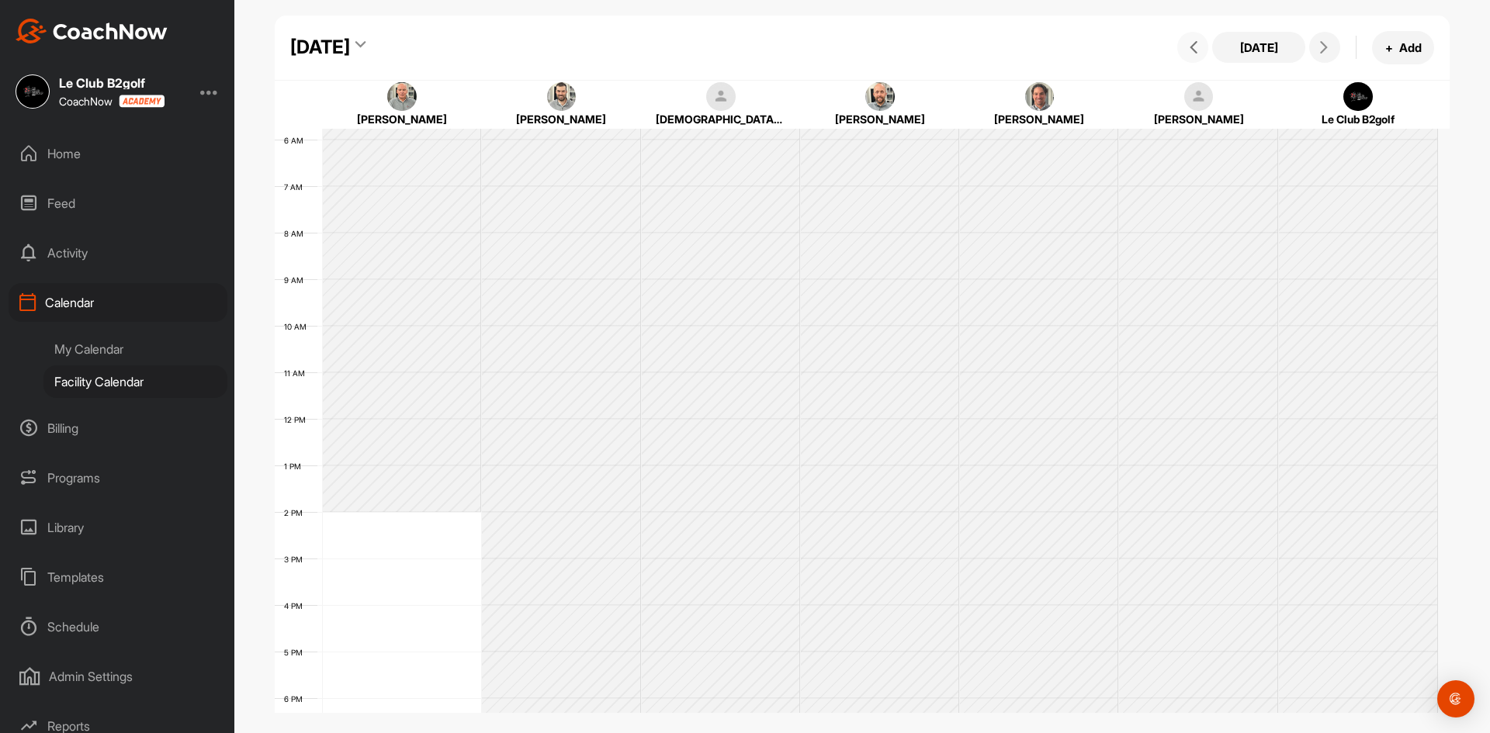
click at [1188, 42] on icon at bounding box center [1193, 47] width 12 height 12
